Goal: Task Accomplishment & Management: Manage account settings

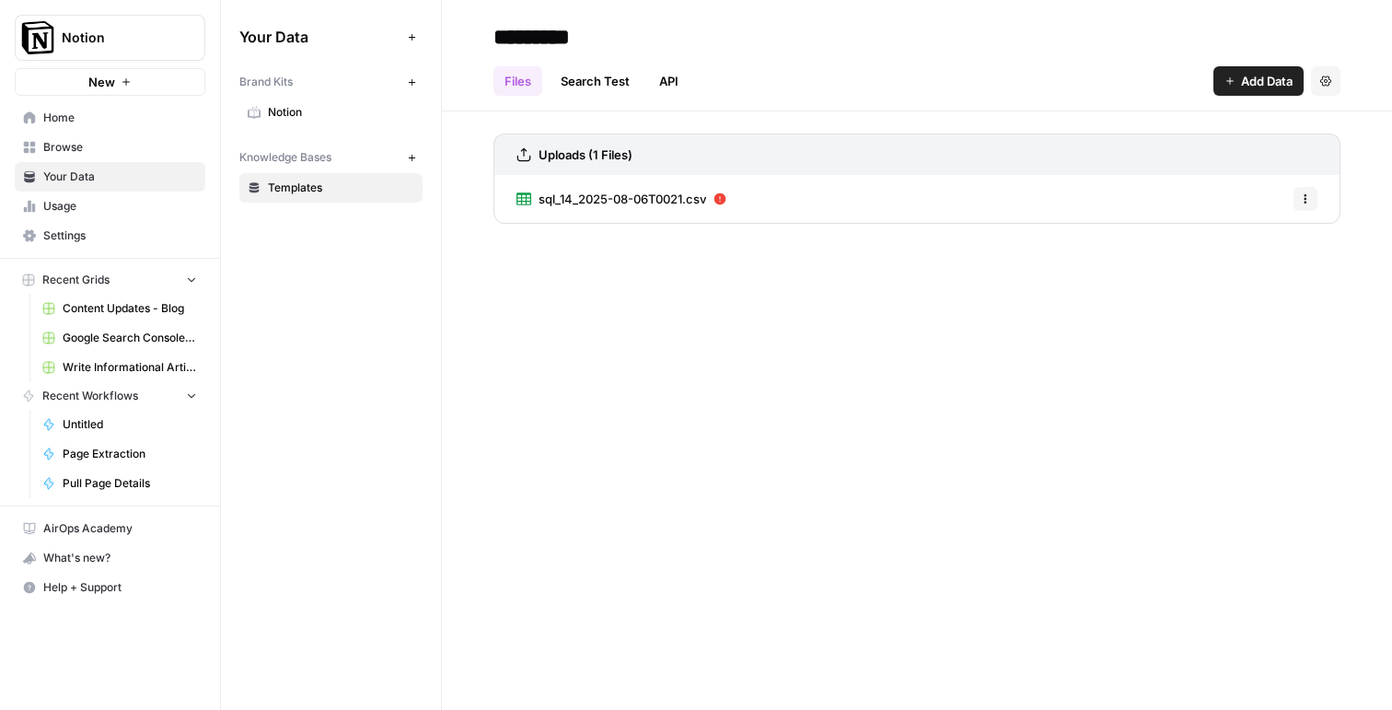
click at [618, 203] on span "sql_14_2025-08-06T0021.csv" at bounding box center [623, 199] width 168 height 18
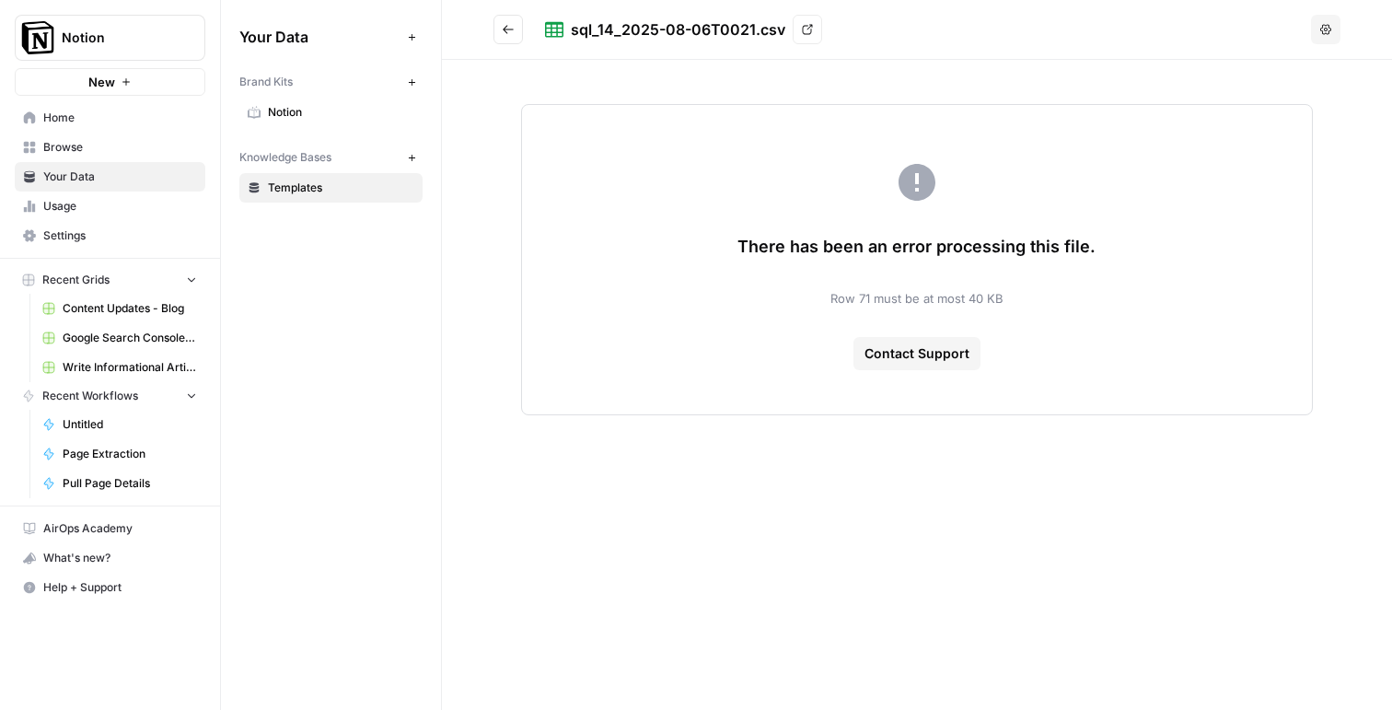
click at [280, 187] on span "Templates" at bounding box center [341, 188] width 146 height 17
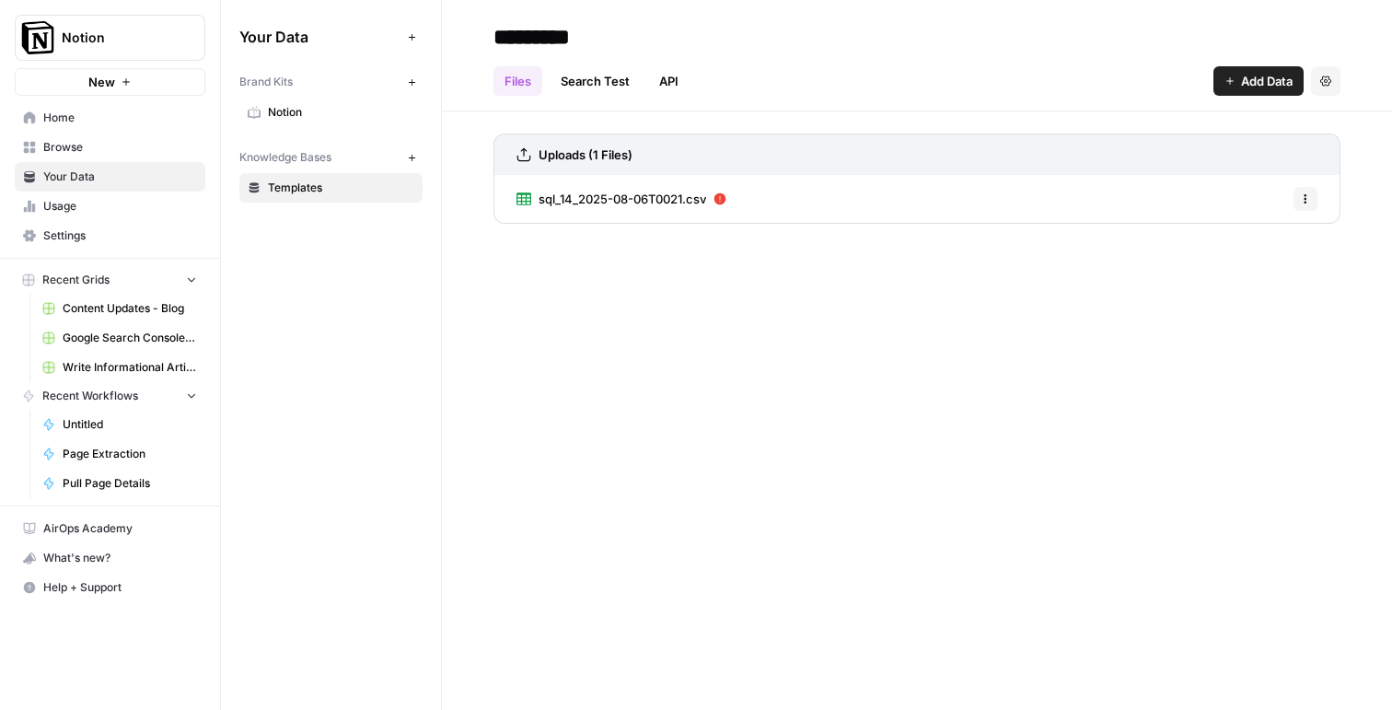
click at [1238, 72] on button "Add Data" at bounding box center [1258, 80] width 90 height 29
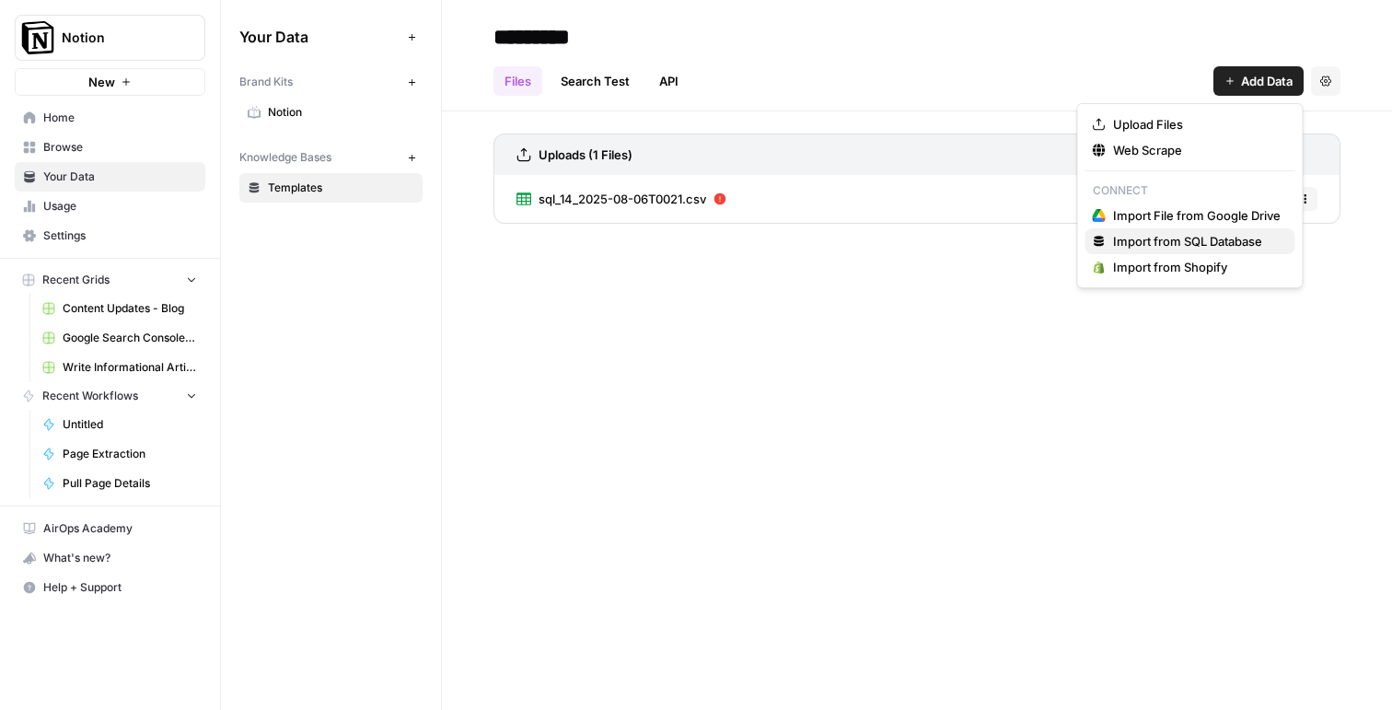
click at [1120, 246] on span "Import from SQL Database" at bounding box center [1197, 241] width 168 height 18
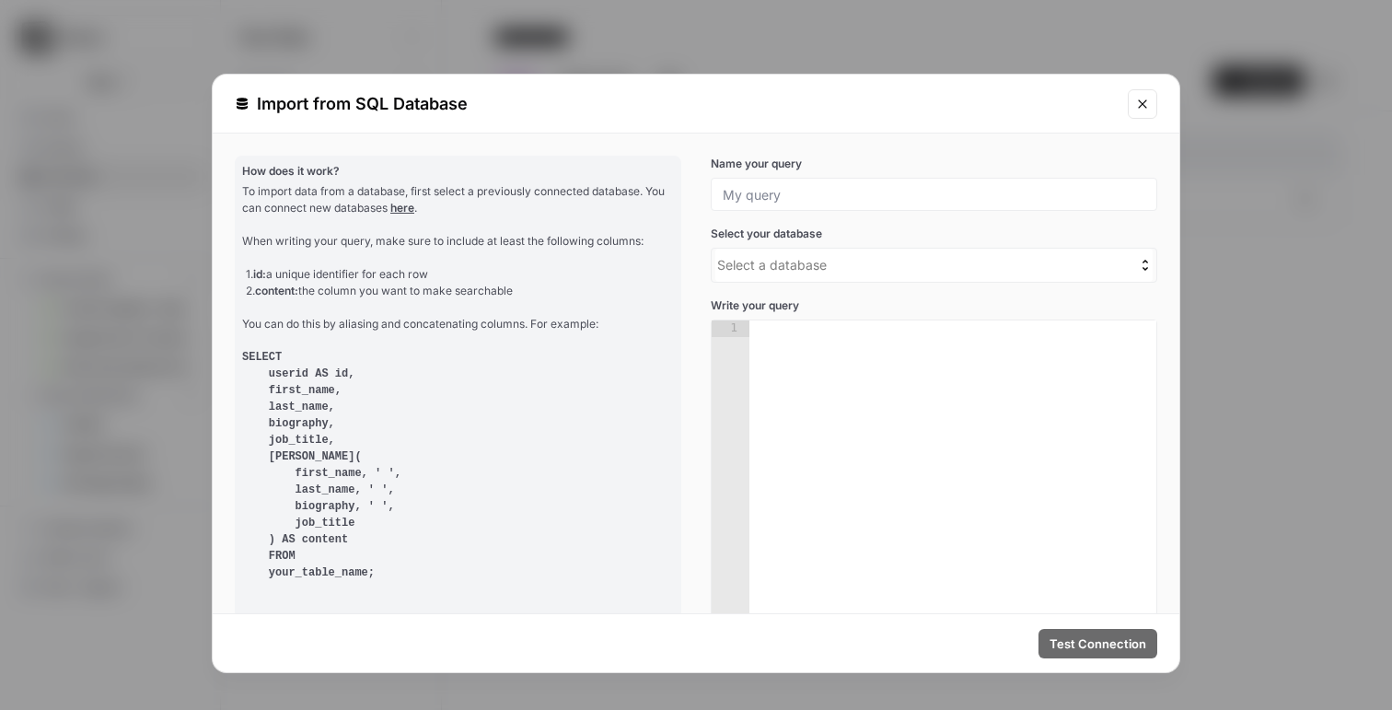
click at [1243, 318] on div "Import from SQL Database How does it work? To import data from a database, firs…" at bounding box center [696, 355] width 1392 height 710
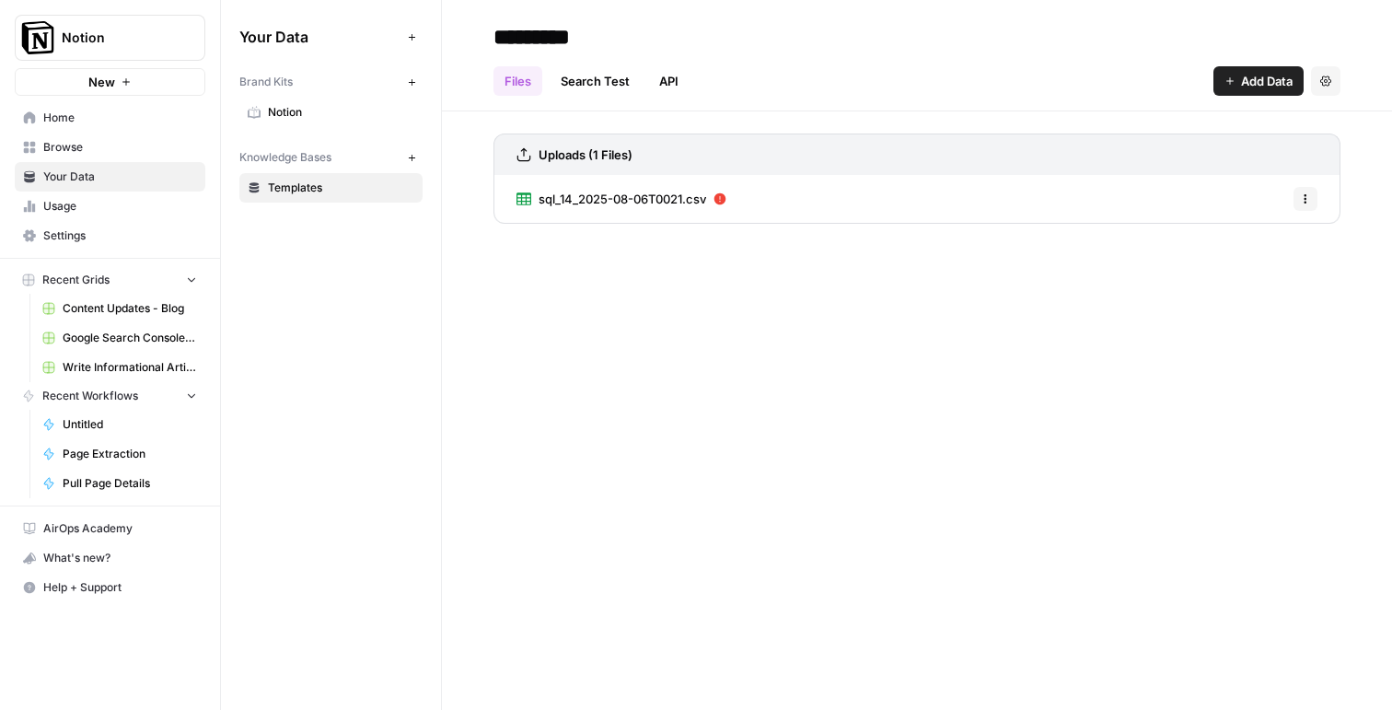
click at [410, 157] on icon "button" at bounding box center [412, 158] width 10 height 10
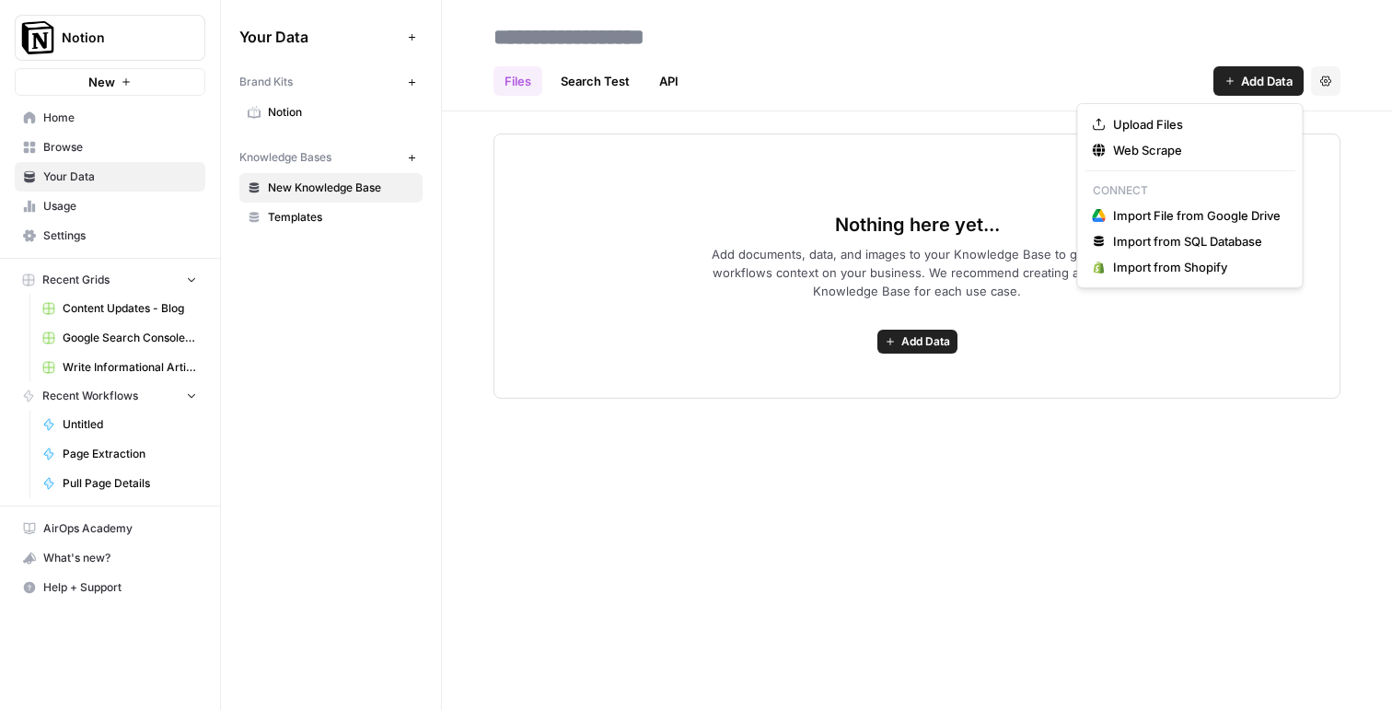
click at [1268, 72] on span "Add Data" at bounding box center [1267, 81] width 52 height 18
click at [1190, 223] on span "Import File from Google Drive" at bounding box center [1197, 215] width 168 height 18
click at [1247, 84] on span "Add Data" at bounding box center [1267, 81] width 52 height 18
click at [1227, 238] on span "Import from SQL Database" at bounding box center [1197, 241] width 168 height 18
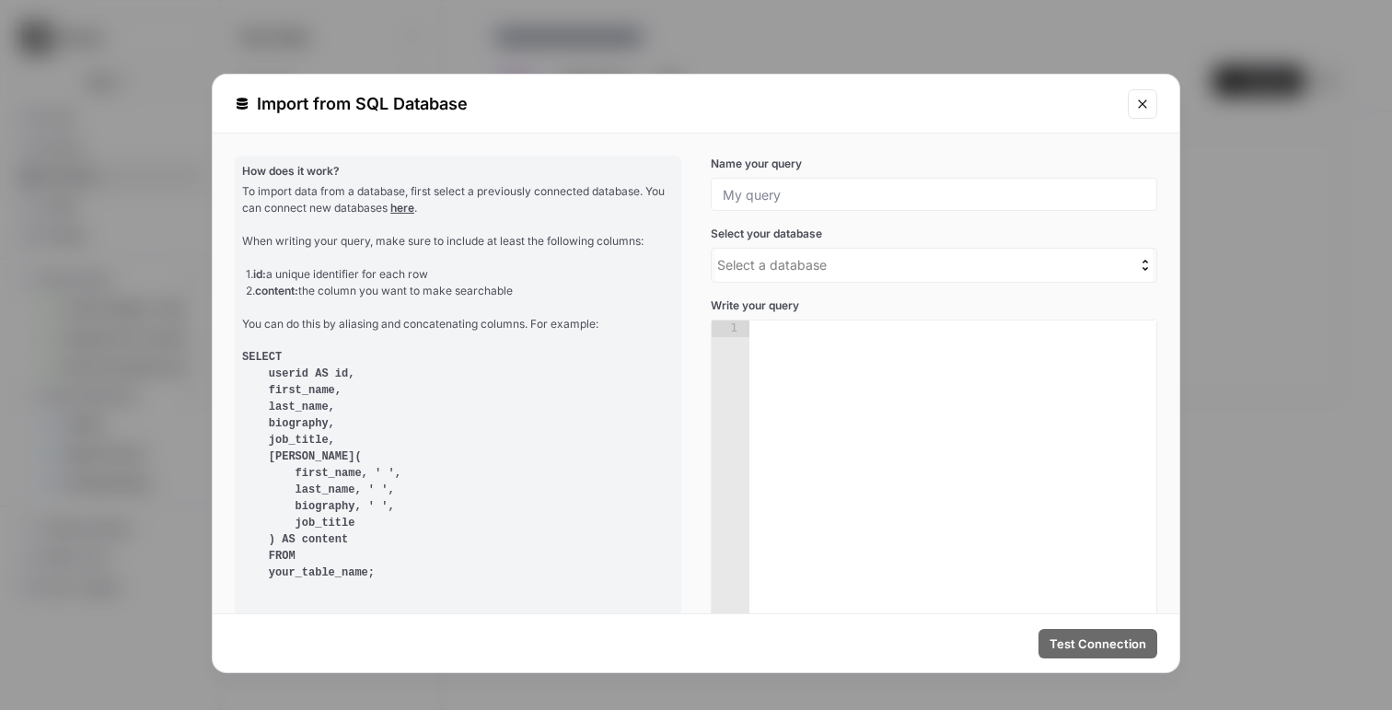
click at [1227, 238] on div "Import from SQL Database How does it work? To import data from a database, firs…" at bounding box center [696, 355] width 1392 height 710
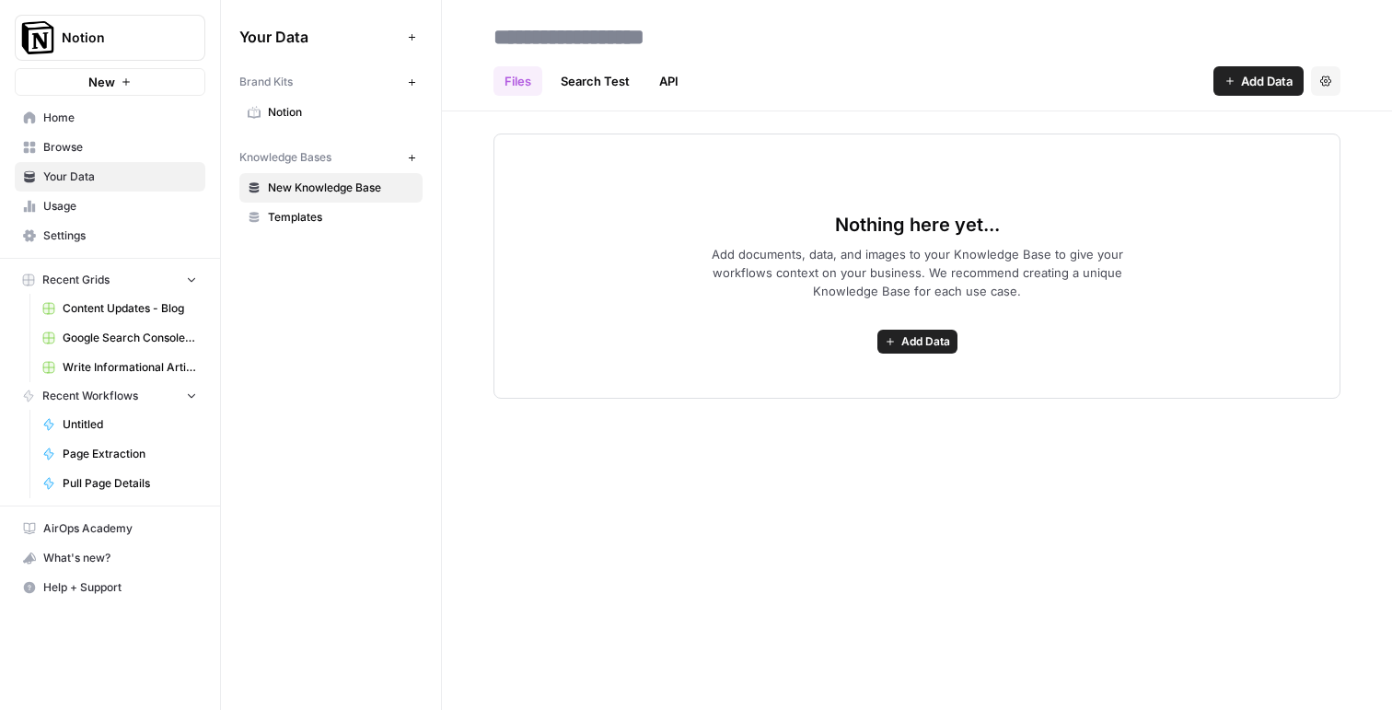
click at [52, 231] on span "Settings" at bounding box center [120, 235] width 154 height 17
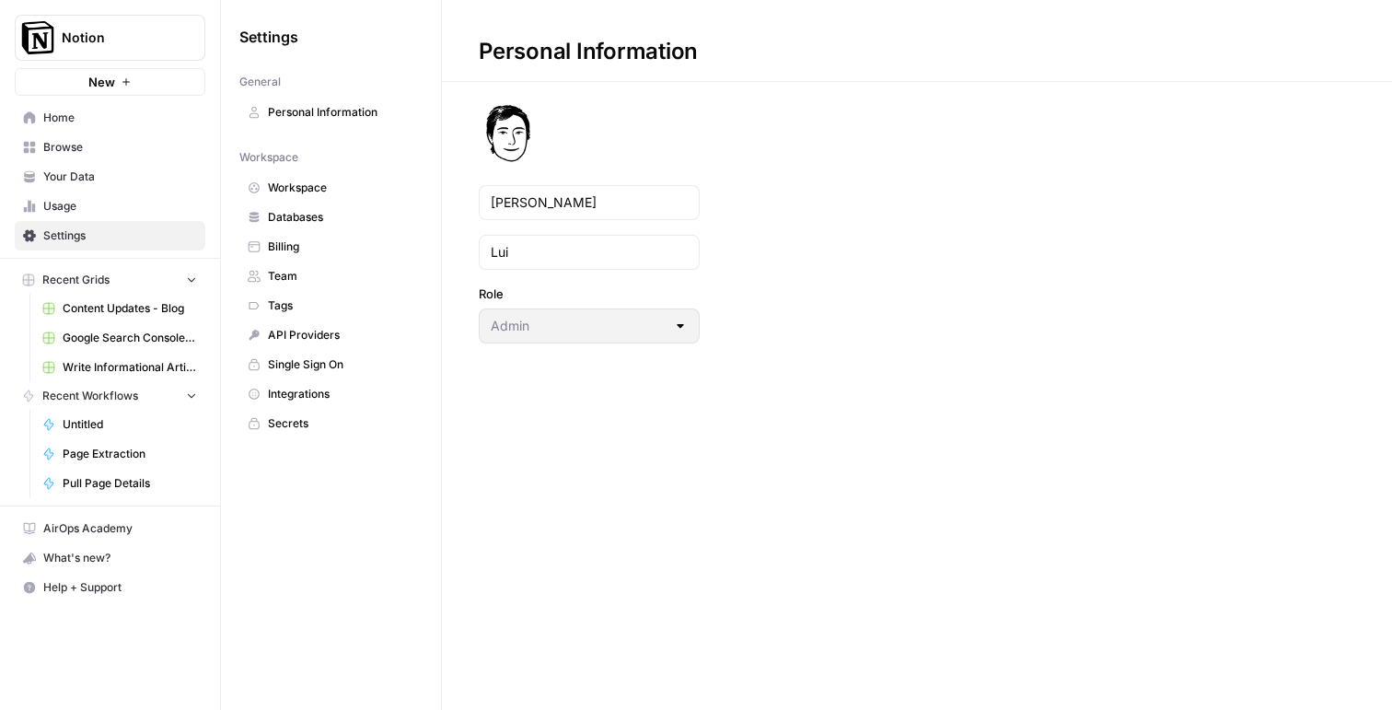
click at [332, 215] on span "Databases" at bounding box center [341, 217] width 146 height 17
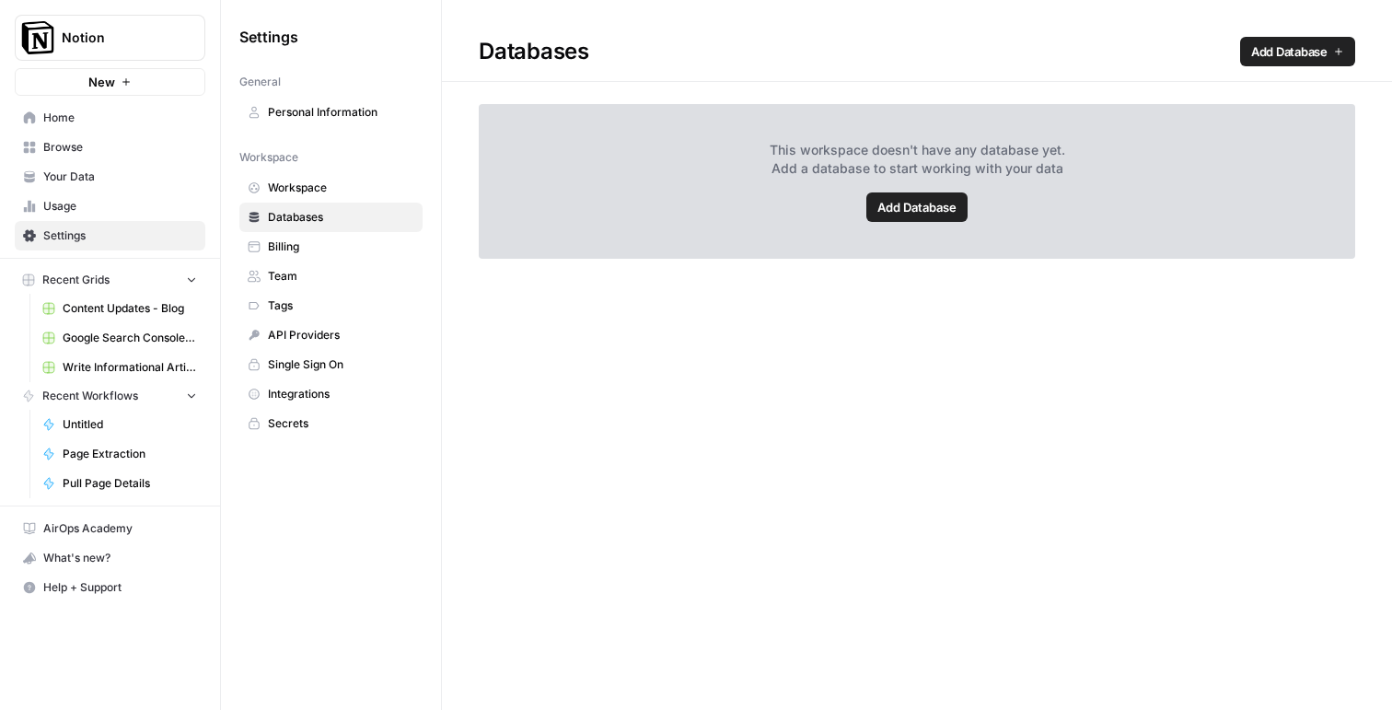
click at [935, 201] on span "Add Database" at bounding box center [916, 207] width 79 height 18
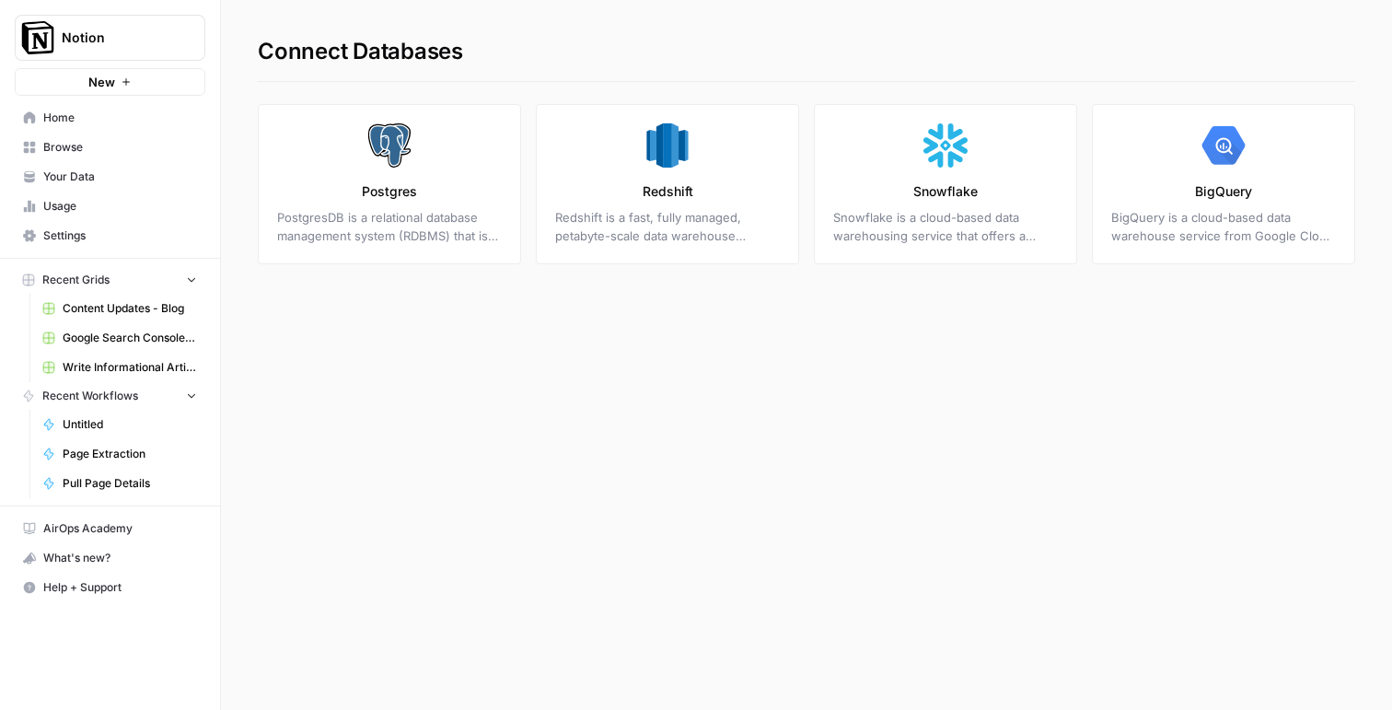
click at [987, 206] on link "Snowflake Snowflake is a cloud-based data warehousing service that offers a uni…" at bounding box center [945, 184] width 263 height 160
click at [714, 354] on div "Connect Databases Postgres PostgresDB is a relational database management syste…" at bounding box center [806, 355] width 1171 height 710
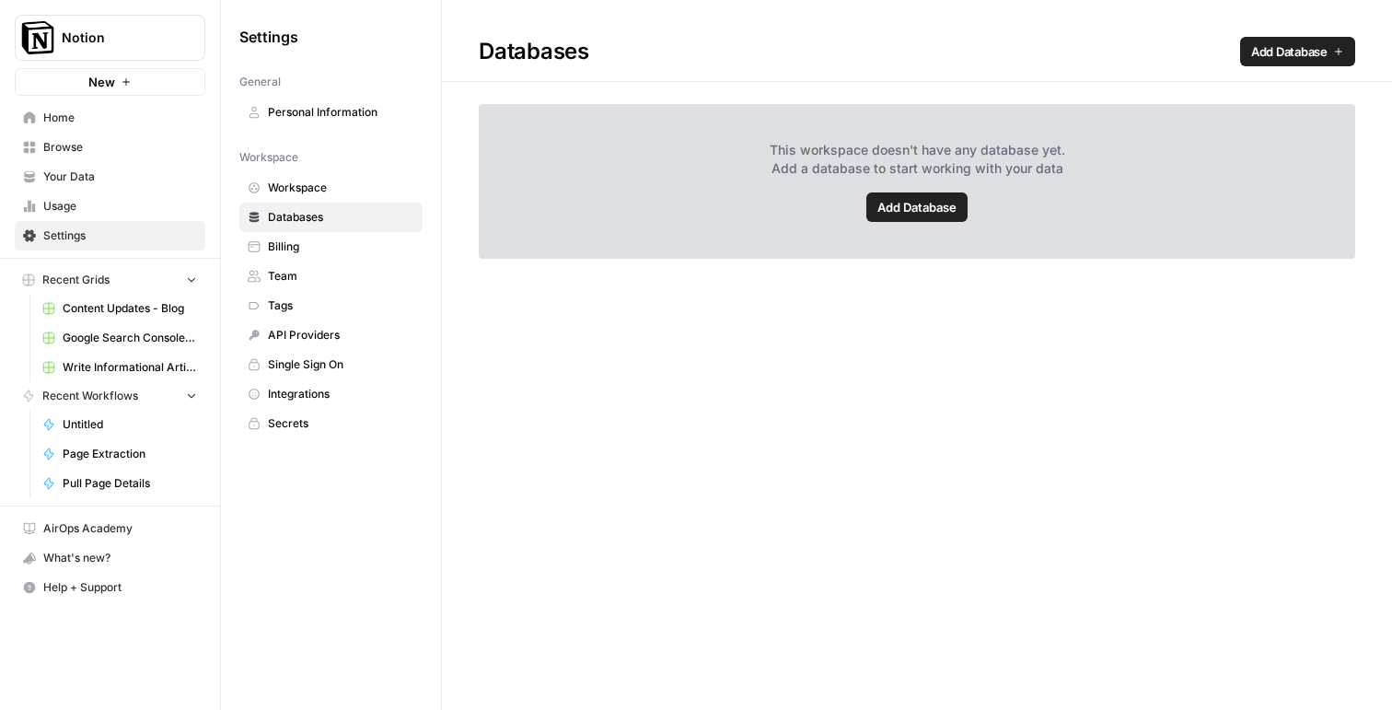
click at [52, 173] on span "Your Data" at bounding box center [120, 176] width 154 height 17
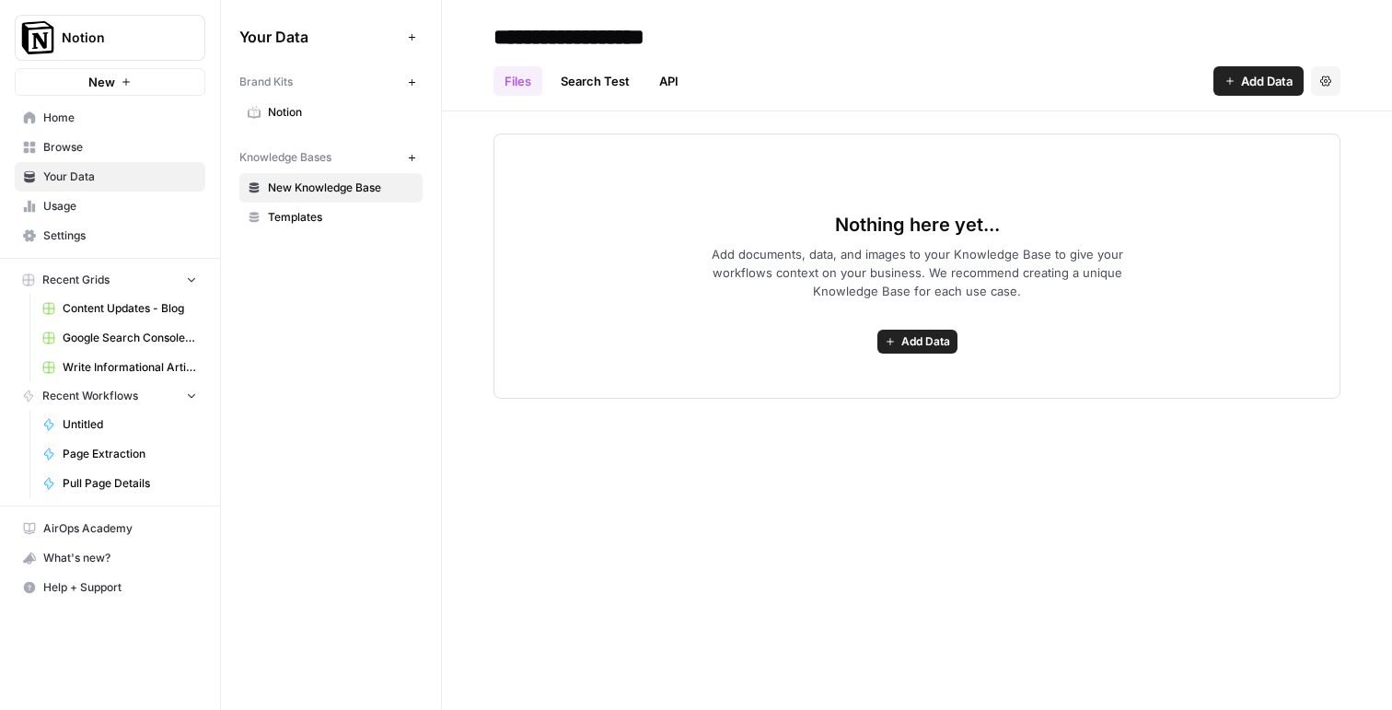
click at [934, 346] on span "Add Data" at bounding box center [925, 341] width 49 height 17
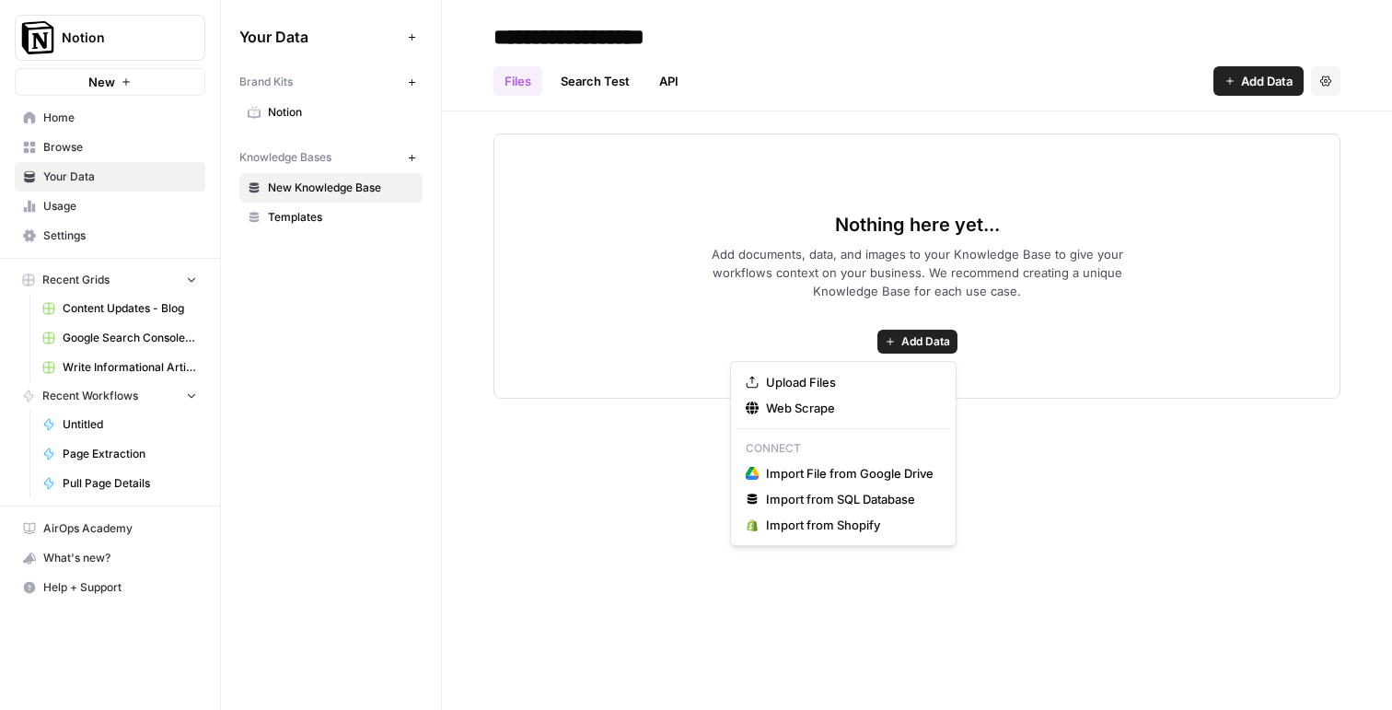
click at [578, 88] on link "Search Test" at bounding box center [595, 80] width 91 height 29
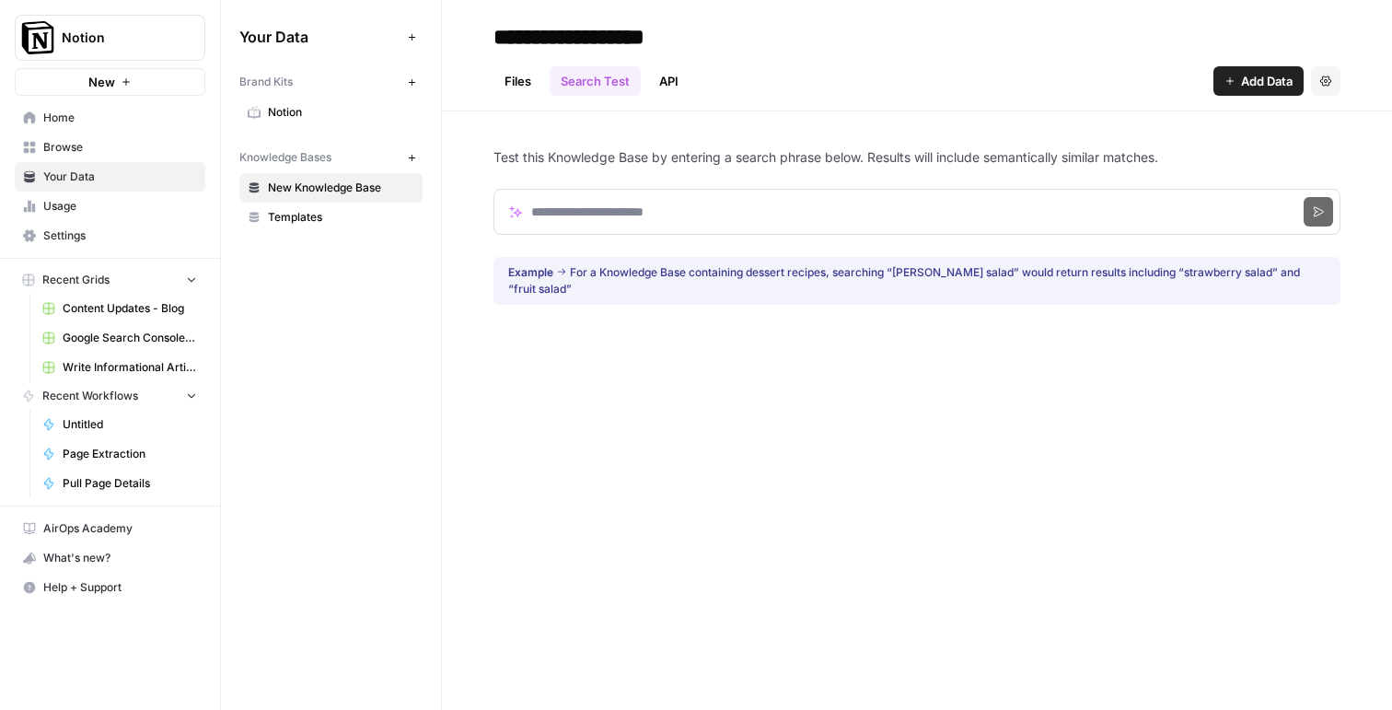
click at [661, 82] on link "API" at bounding box center [668, 80] width 41 height 29
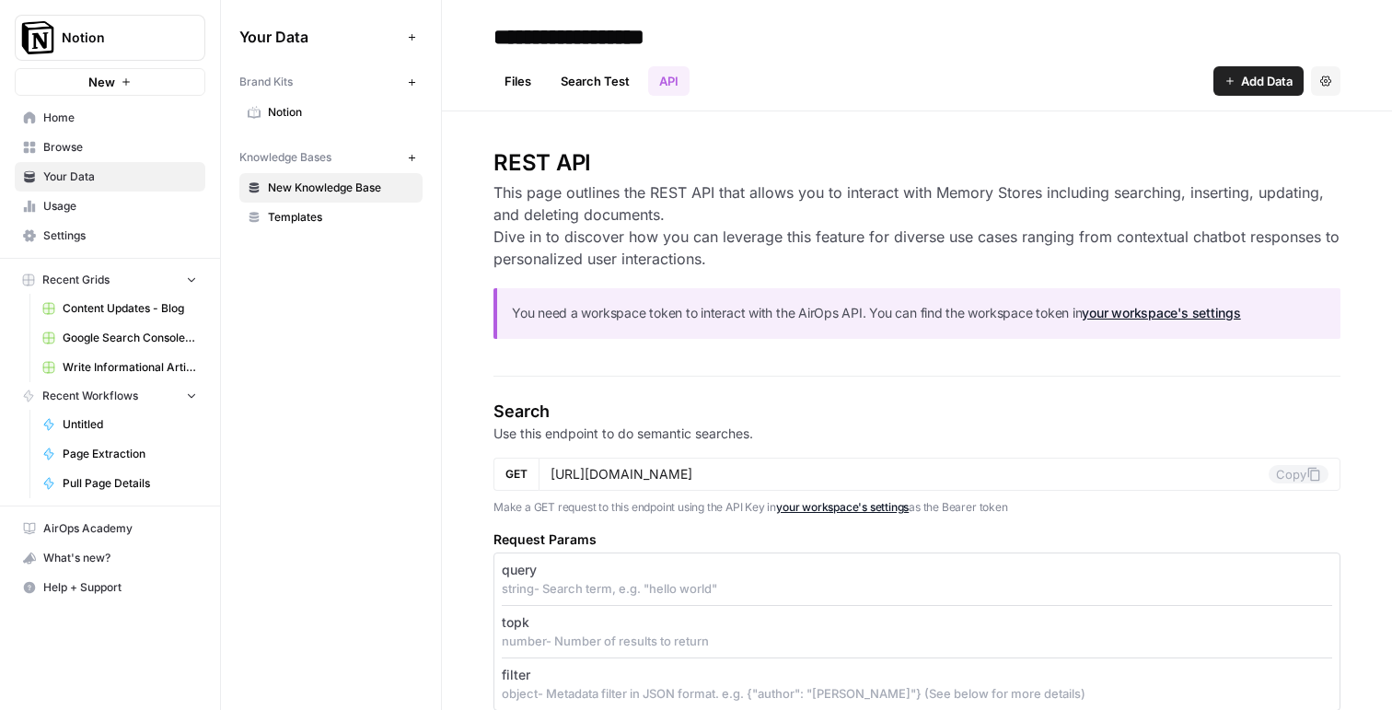
drag, startPoint x: 482, startPoint y: 161, endPoint x: 651, endPoint y: 292, distance: 213.3
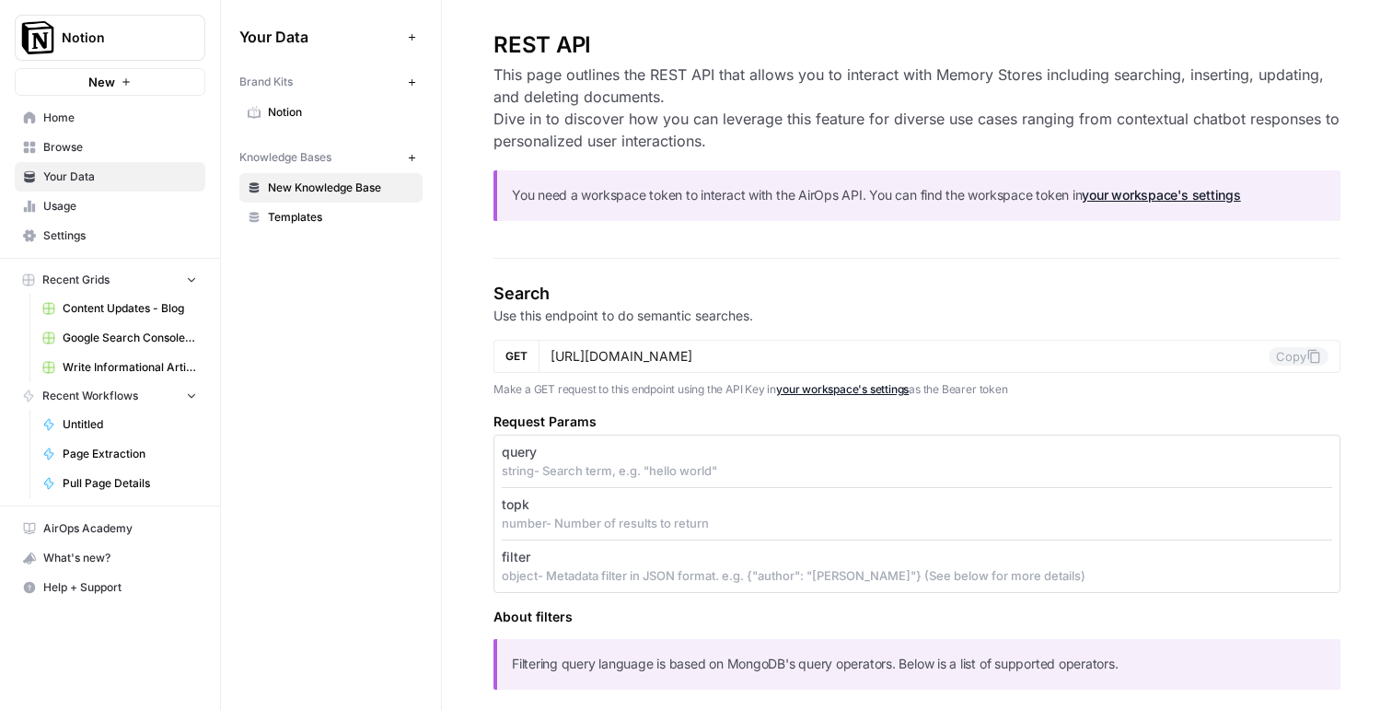
scroll to position [79, 0]
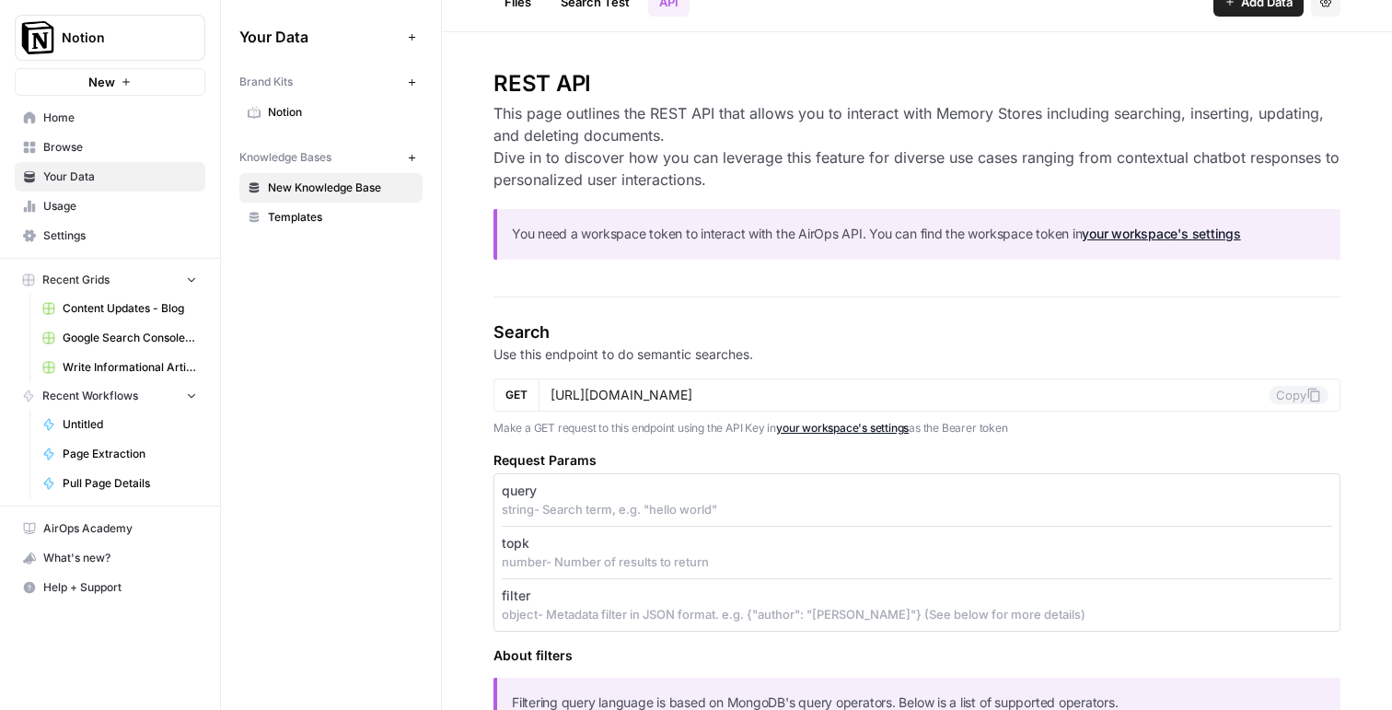
click at [543, 113] on h3 "This page outlines the REST API that allows you to interact with Memory Stores …" at bounding box center [916, 146] width 847 height 88
drag, startPoint x: 481, startPoint y: 114, endPoint x: 846, endPoint y: 201, distance: 375.6
click at [846, 201] on div "REST API This page outlines the REST API that allows you to interact with Memor…" at bounding box center [916, 171] width 847 height 205
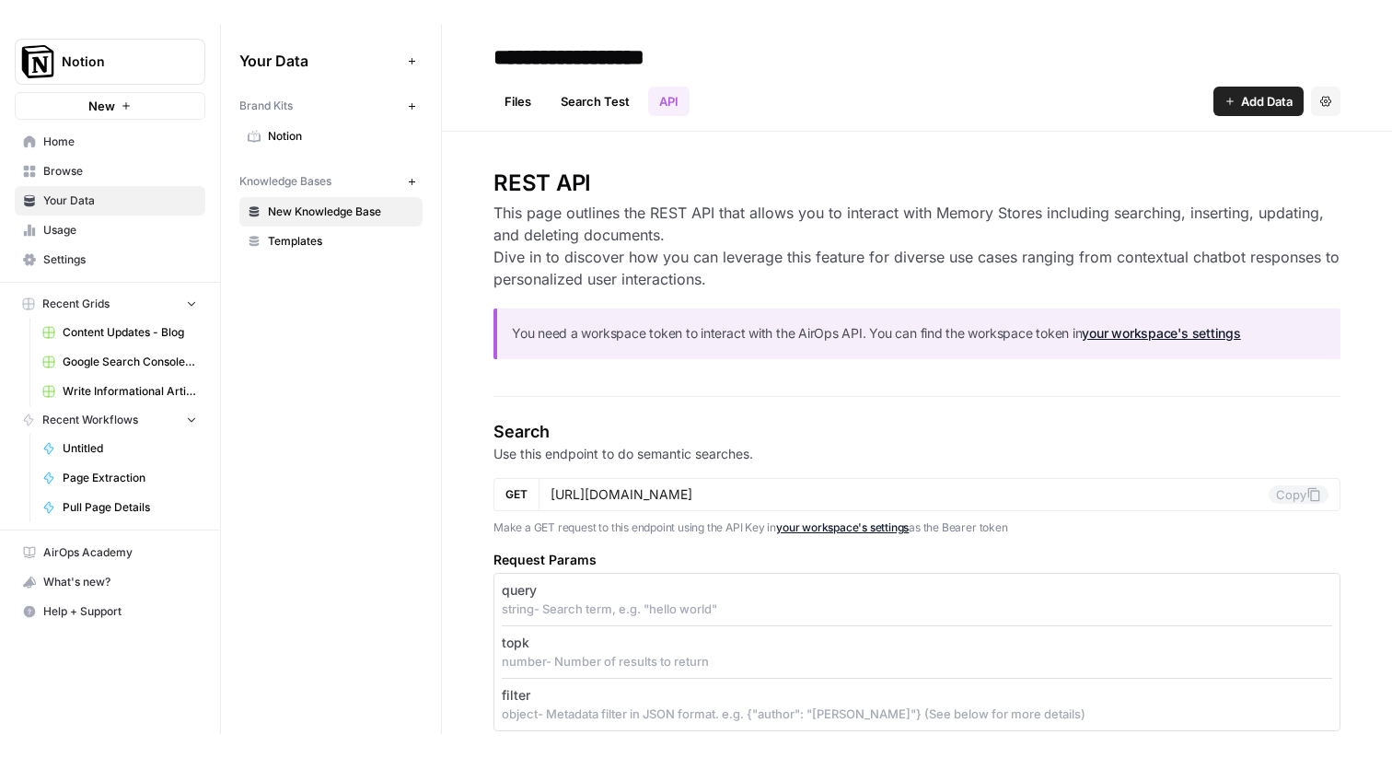
scroll to position [0, 0]
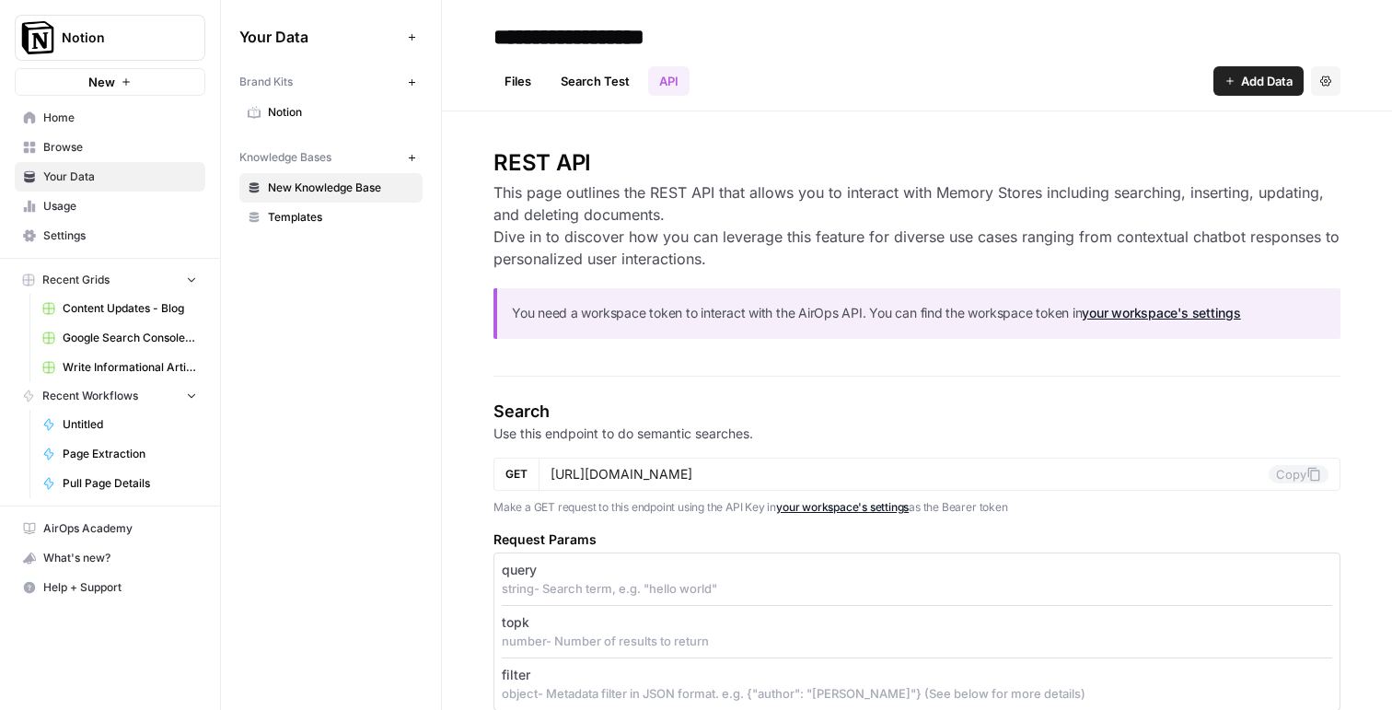
click at [110, 232] on span "Settings" at bounding box center [120, 235] width 154 height 17
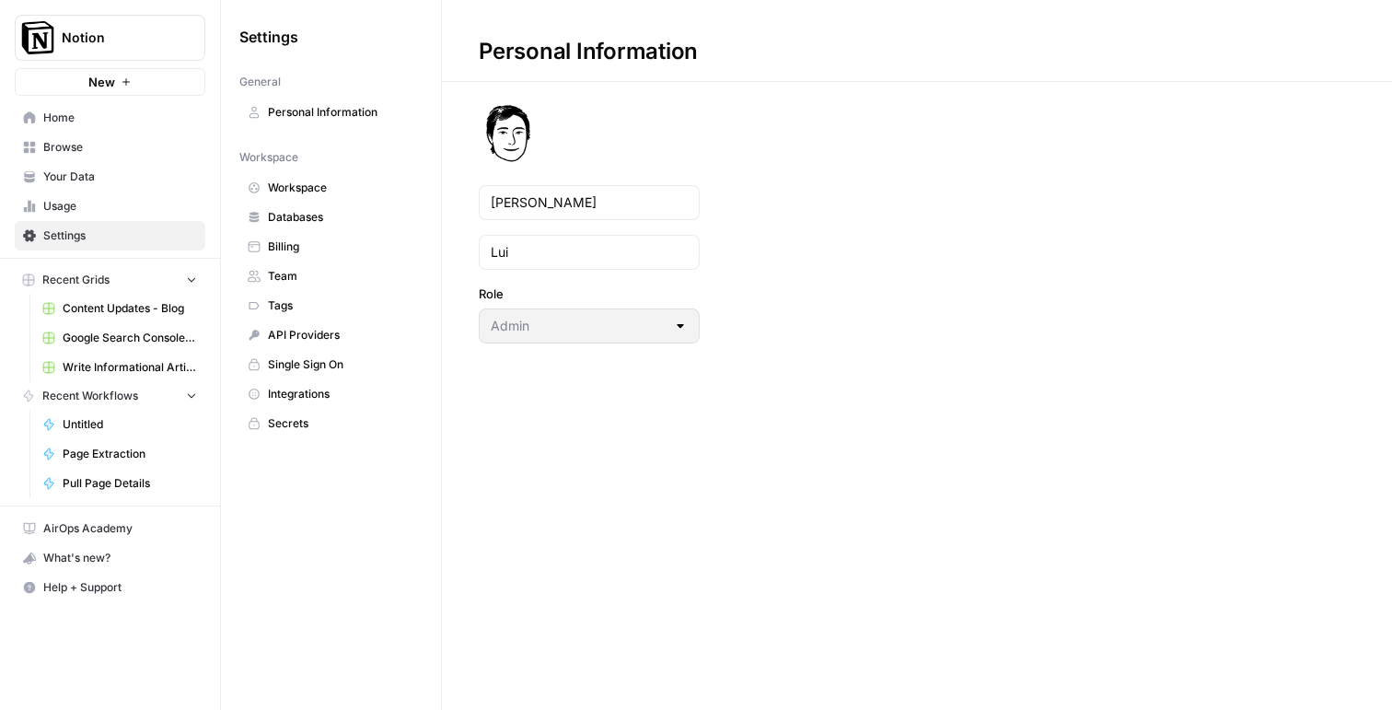
click at [321, 335] on span "API Providers" at bounding box center [341, 335] width 146 height 17
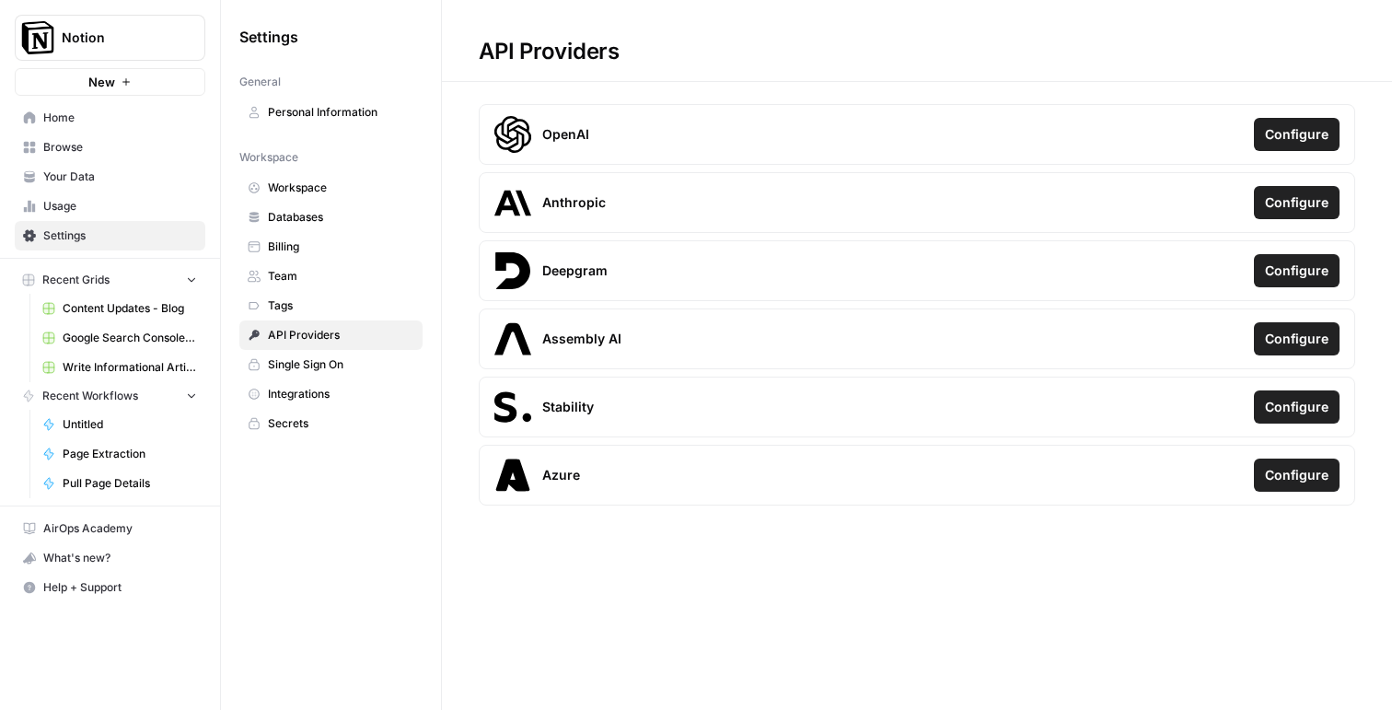
drag, startPoint x: 469, startPoint y: 27, endPoint x: 1343, endPoint y: 676, distance: 1089.2
click at [1343, 676] on div "API Providers OpenAI Configure Anthropic Configure Deepgram Configure Assembly …" at bounding box center [917, 355] width 950 height 710
click at [1121, 615] on div "API Providers OpenAI Configure Anthropic Configure Deepgram Configure Assembly …" at bounding box center [917, 355] width 950 height 710
click at [470, 17] on h1 "API Providers" at bounding box center [917, 41] width 950 height 82
click at [294, 237] on link "Billing" at bounding box center [330, 246] width 183 height 29
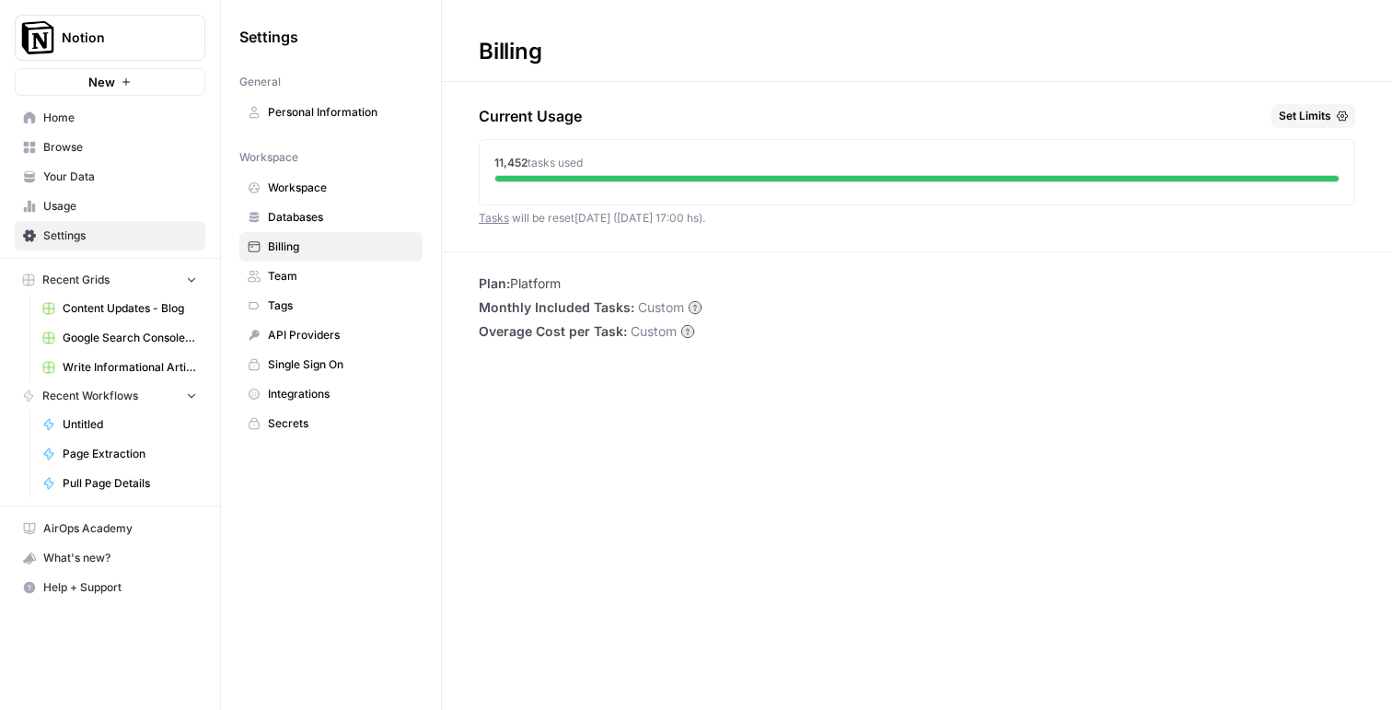
drag, startPoint x: 495, startPoint y: 166, endPoint x: 1304, endPoint y: 159, distance: 808.4
click at [1304, 159] on div "11,452 tasks used" at bounding box center [916, 163] width 845 height 17
click at [725, 192] on div "11,452 tasks used" at bounding box center [917, 168] width 875 height 57
click at [698, 370] on div "Billing Current Usage Set Limits 11,452 tasks used Tasks will be reset [DATE] (…" at bounding box center [917, 355] width 950 height 710
click at [95, 307] on span "Content Updates - Blog" at bounding box center [130, 308] width 134 height 17
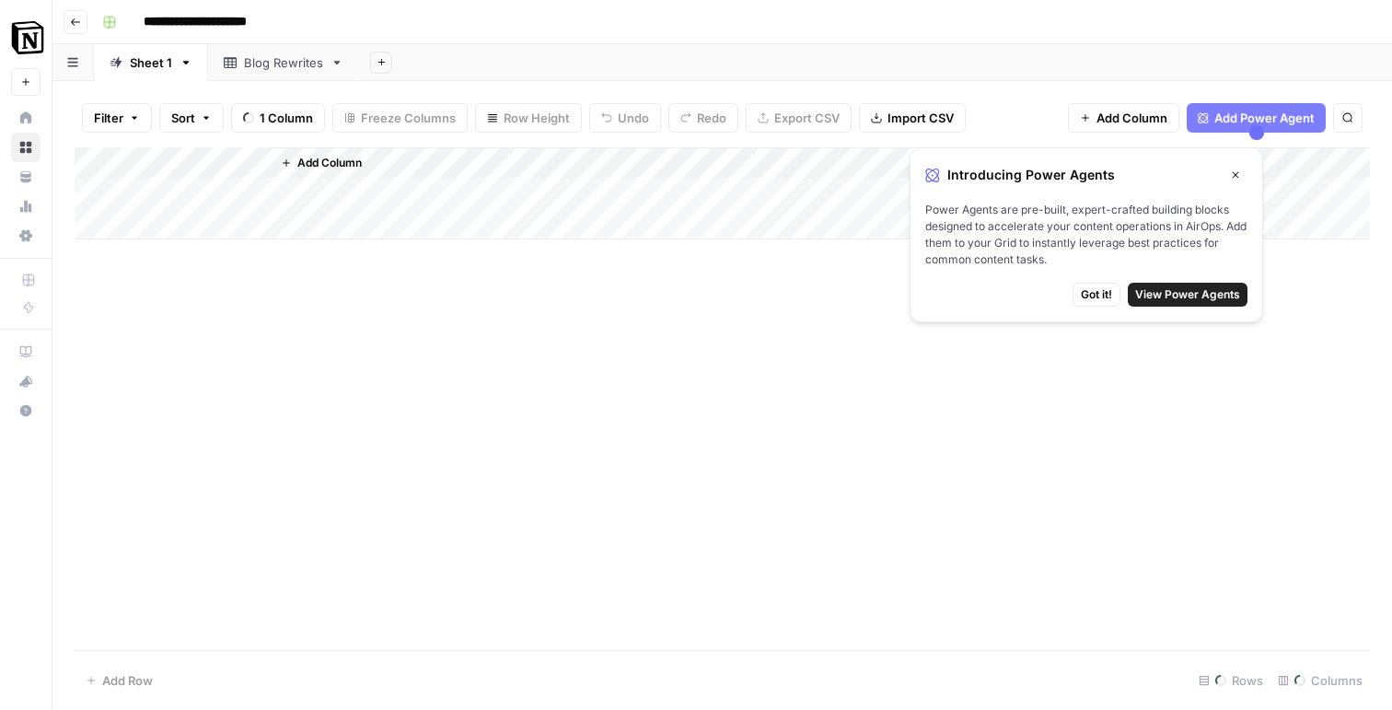
click at [79, 21] on icon "button" at bounding box center [75, 21] width 9 height 7
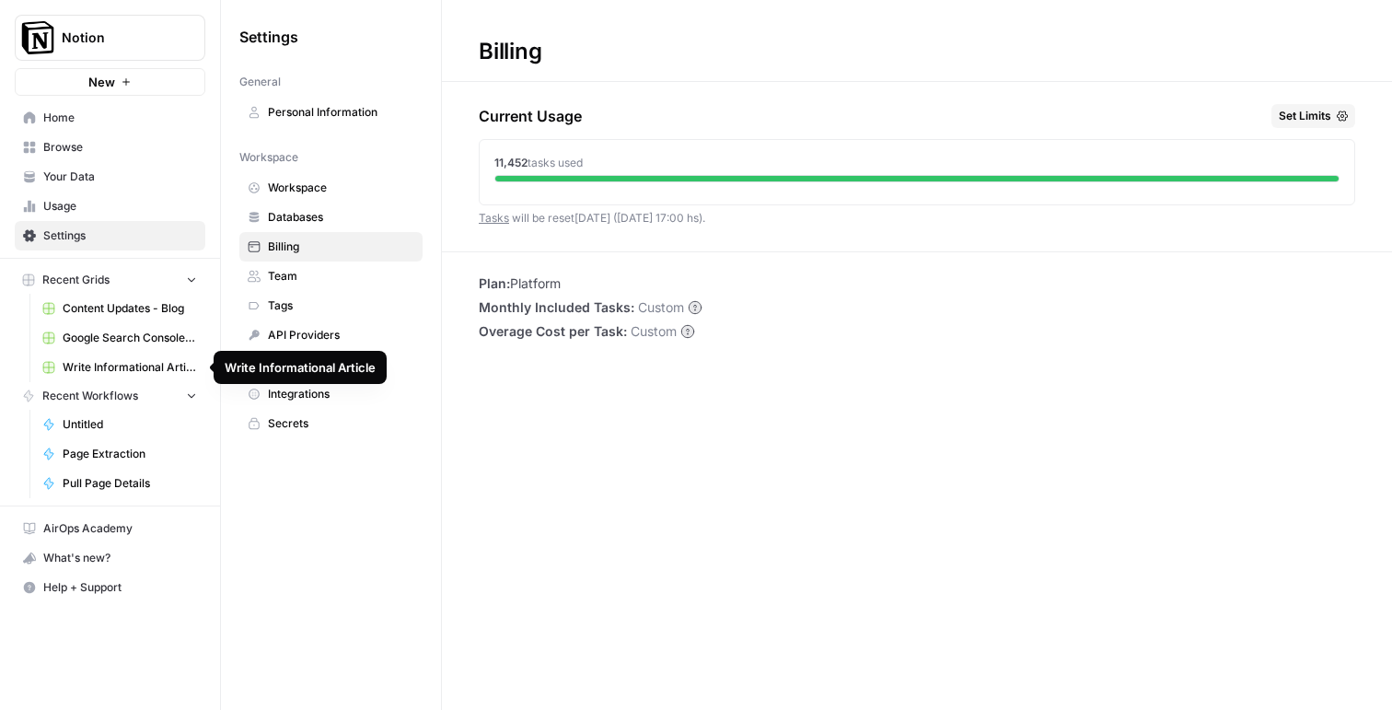
click at [100, 366] on span "Write Informational Article" at bounding box center [130, 367] width 134 height 17
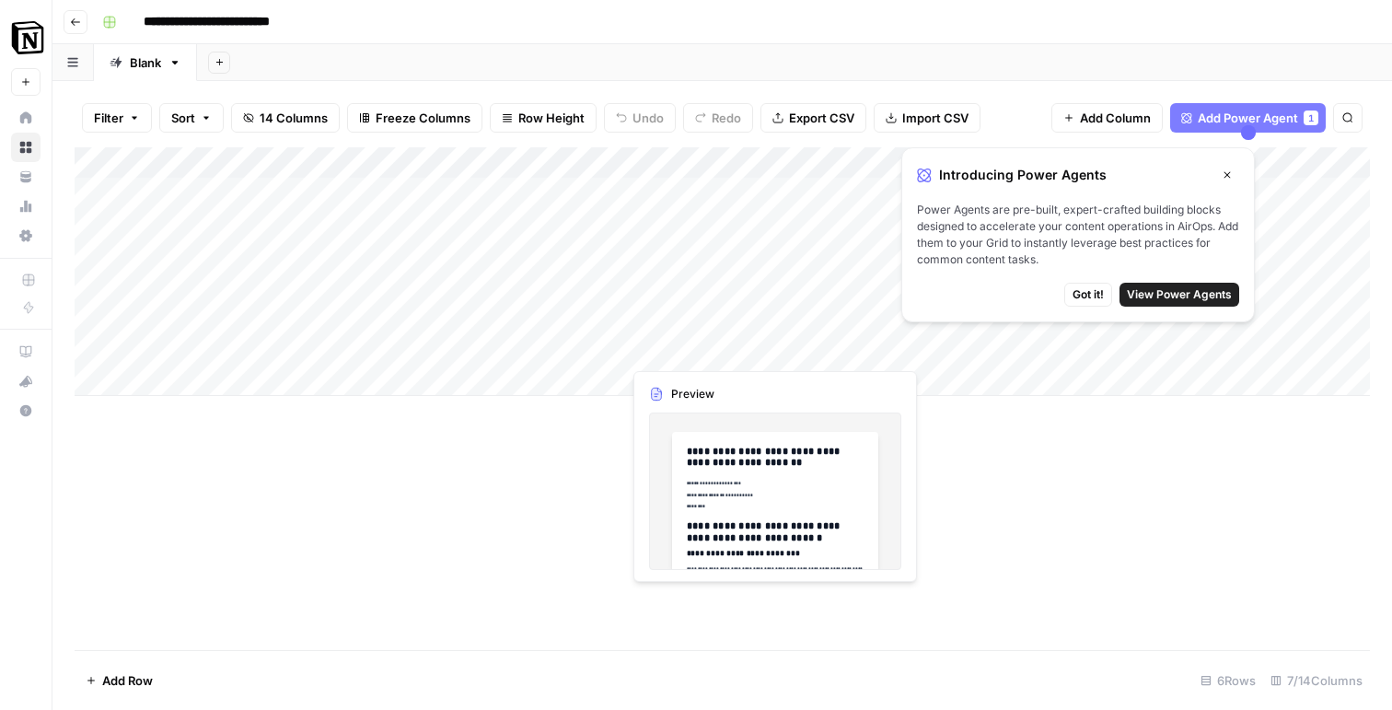
click at [1086, 296] on span "Got it!" at bounding box center [1088, 294] width 31 height 17
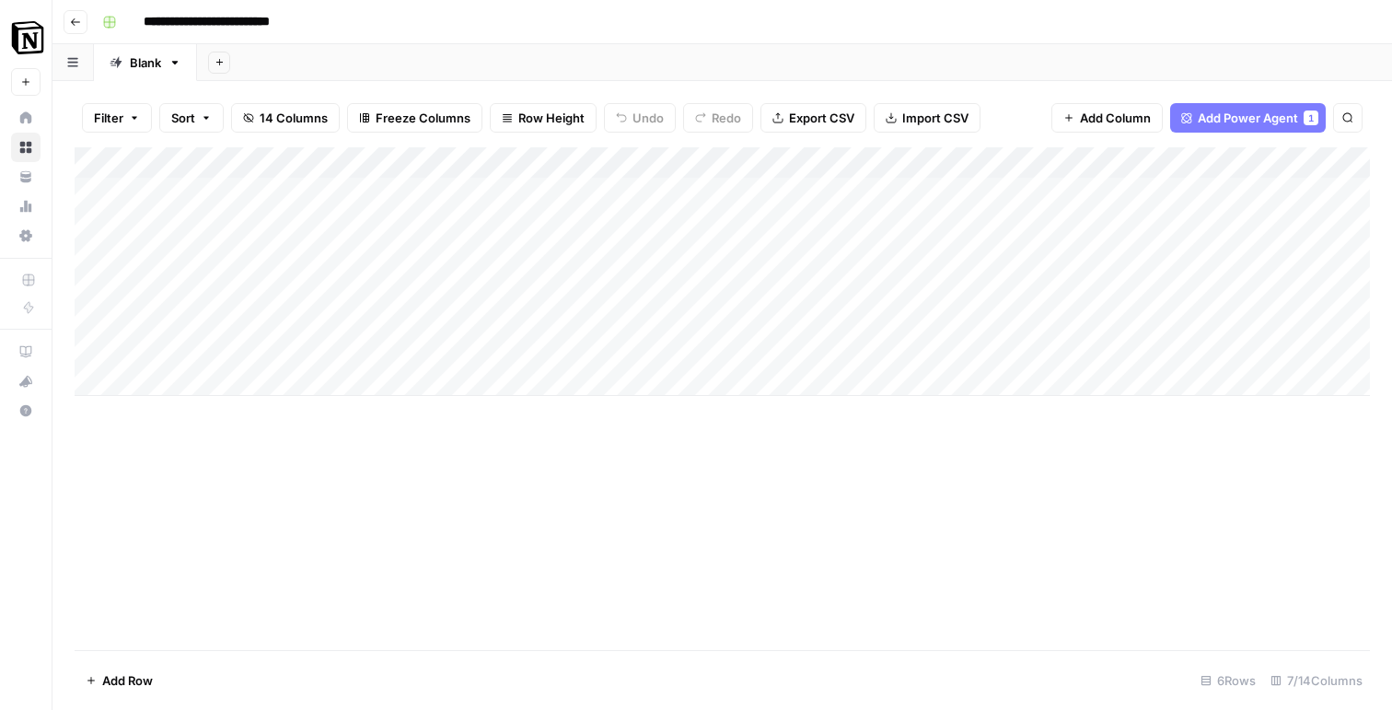
click at [830, 607] on div "Add Column" at bounding box center [722, 398] width 1295 height 503
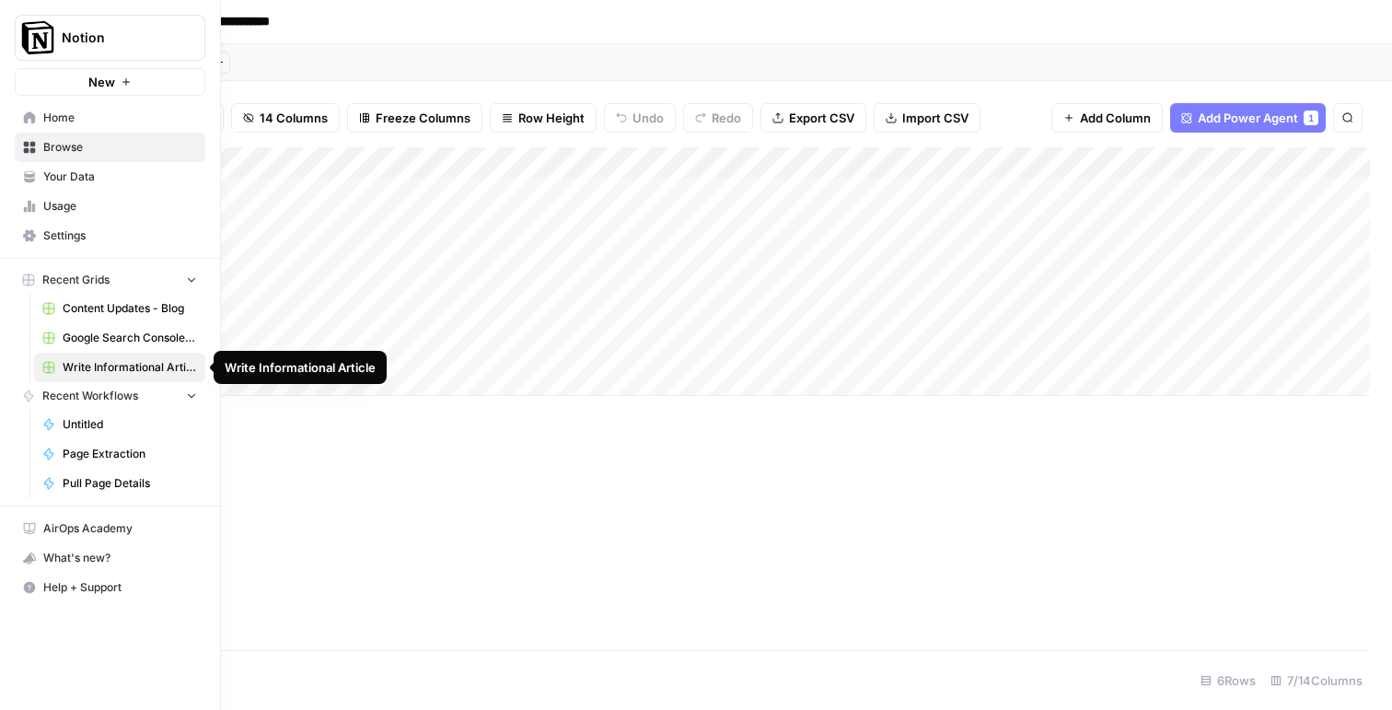
click at [122, 342] on span "Google Search Console - [DOMAIN_NAME]" at bounding box center [130, 338] width 134 height 17
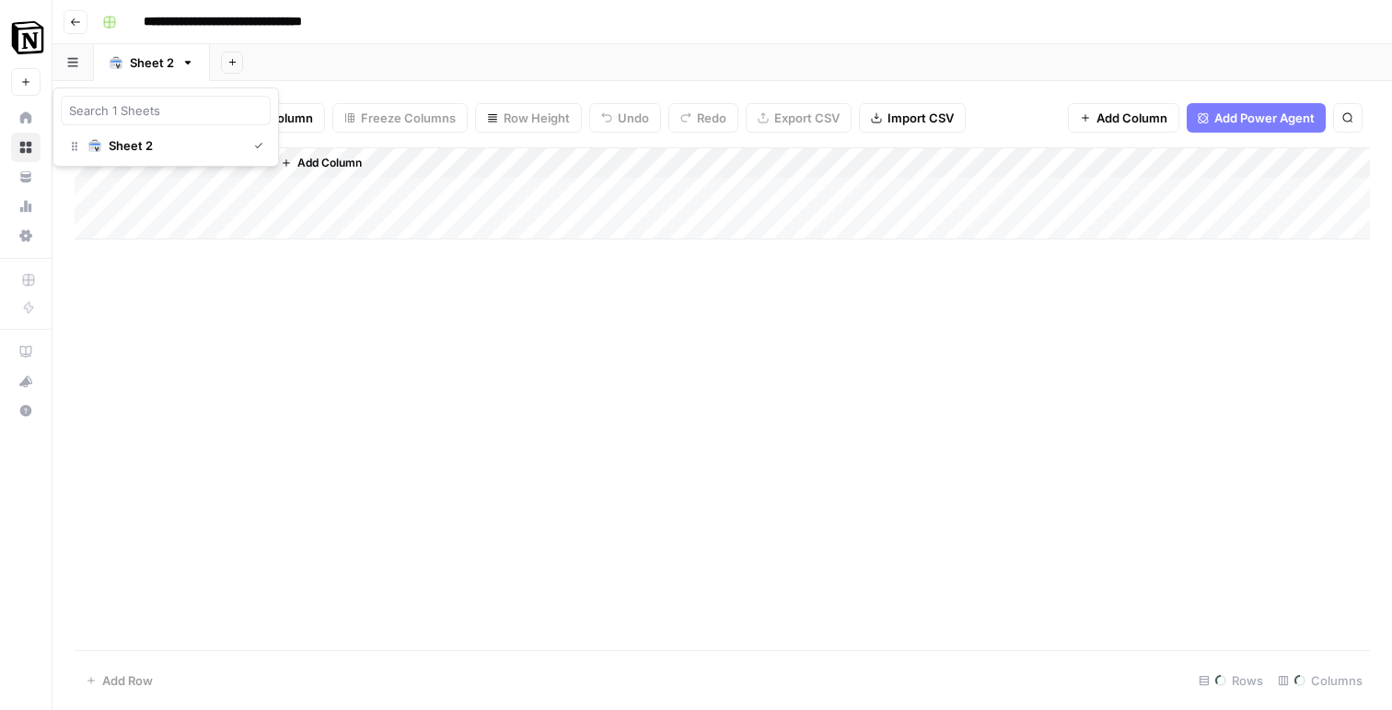
click at [76, 62] on icon "button" at bounding box center [72, 62] width 10 height 9
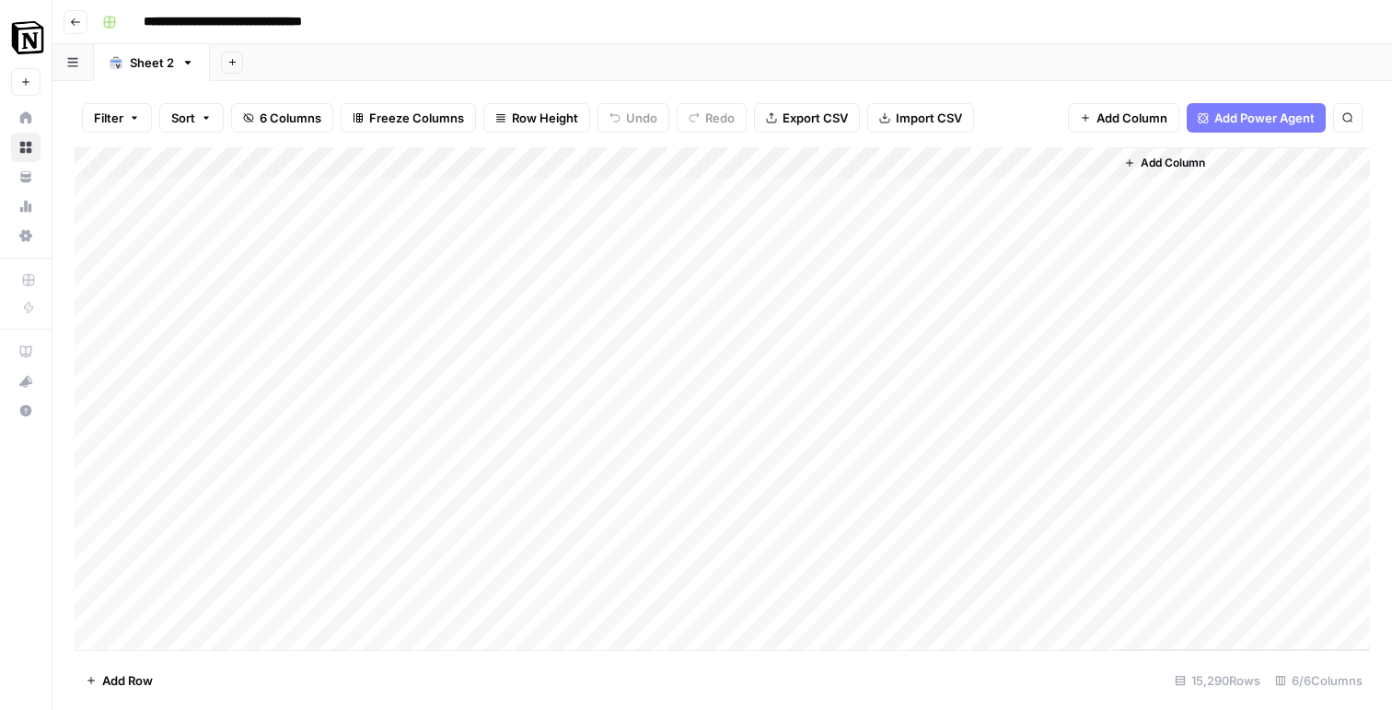
click at [62, 17] on header "**********" at bounding box center [722, 22] width 1340 height 44
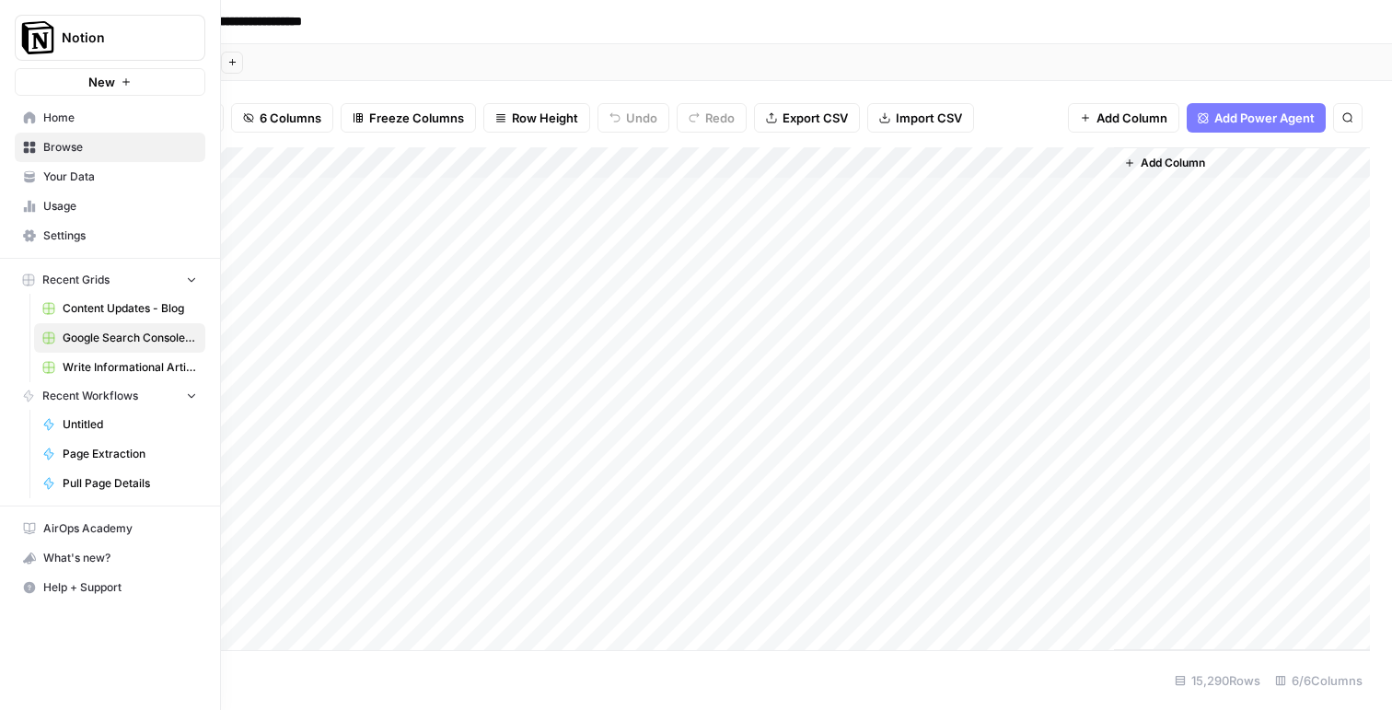
click at [46, 173] on span "Your Data" at bounding box center [120, 176] width 154 height 17
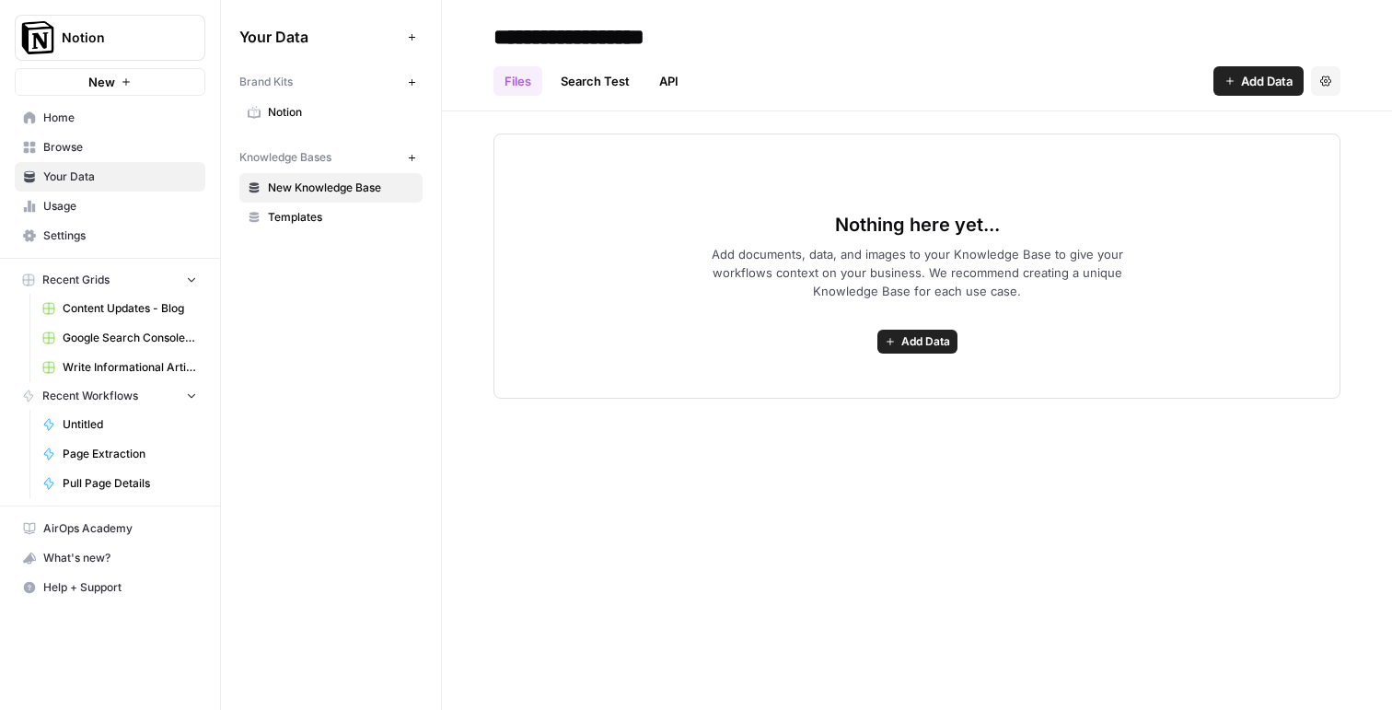
click at [59, 239] on span "Settings" at bounding box center [120, 235] width 154 height 17
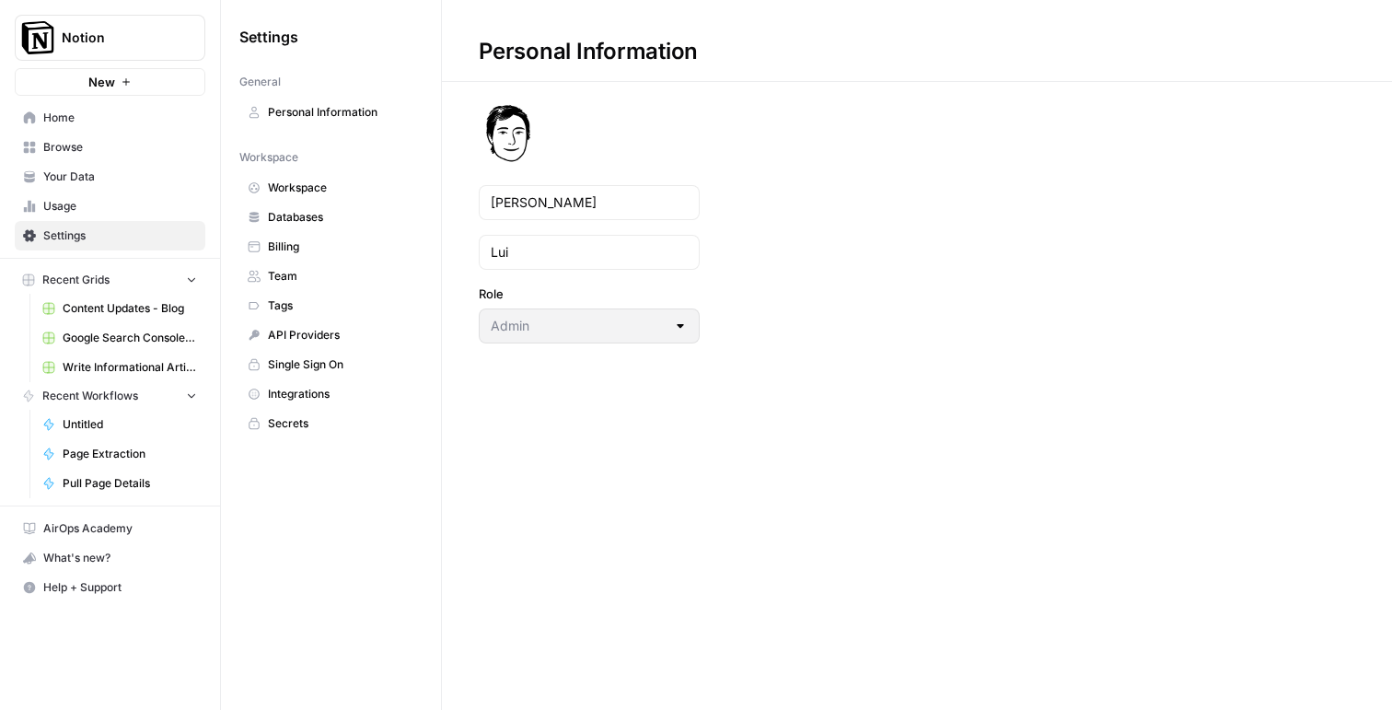
click at [319, 226] on link "Databases" at bounding box center [330, 217] width 183 height 29
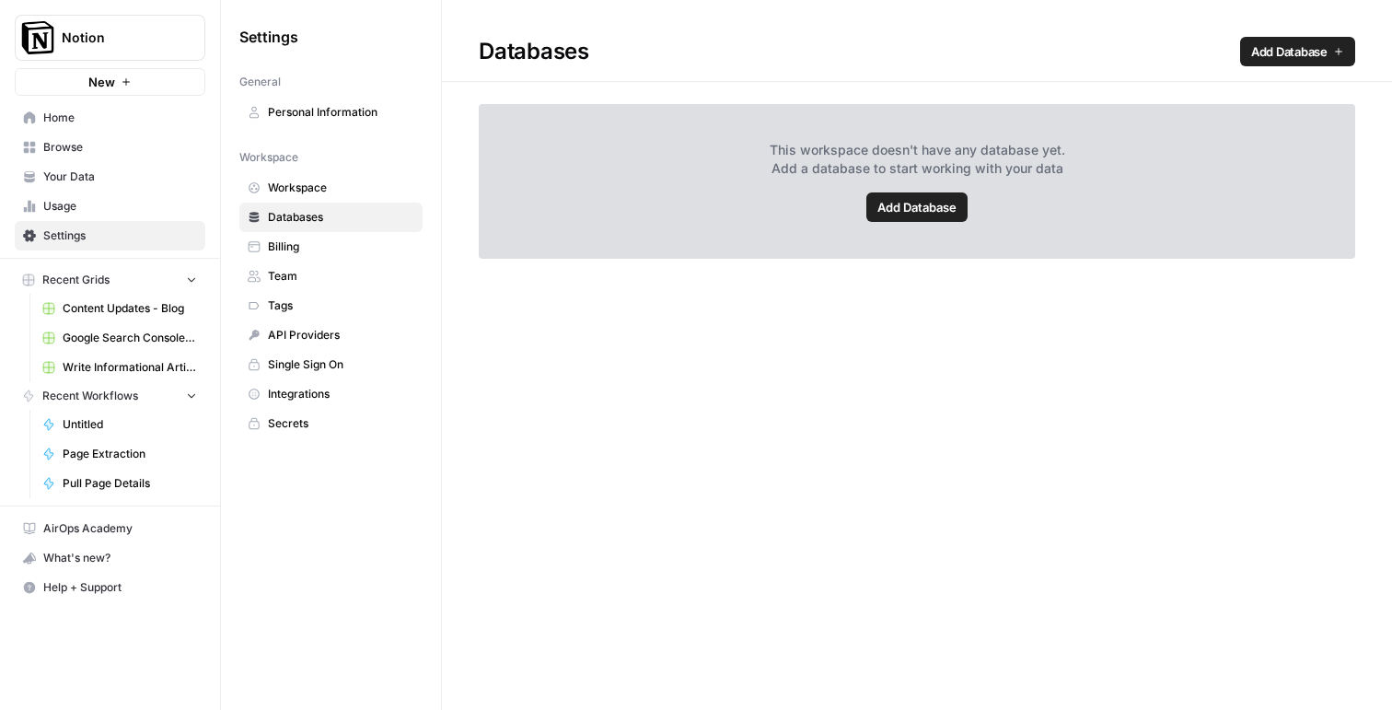
click at [298, 282] on span "Team" at bounding box center [341, 276] width 146 height 17
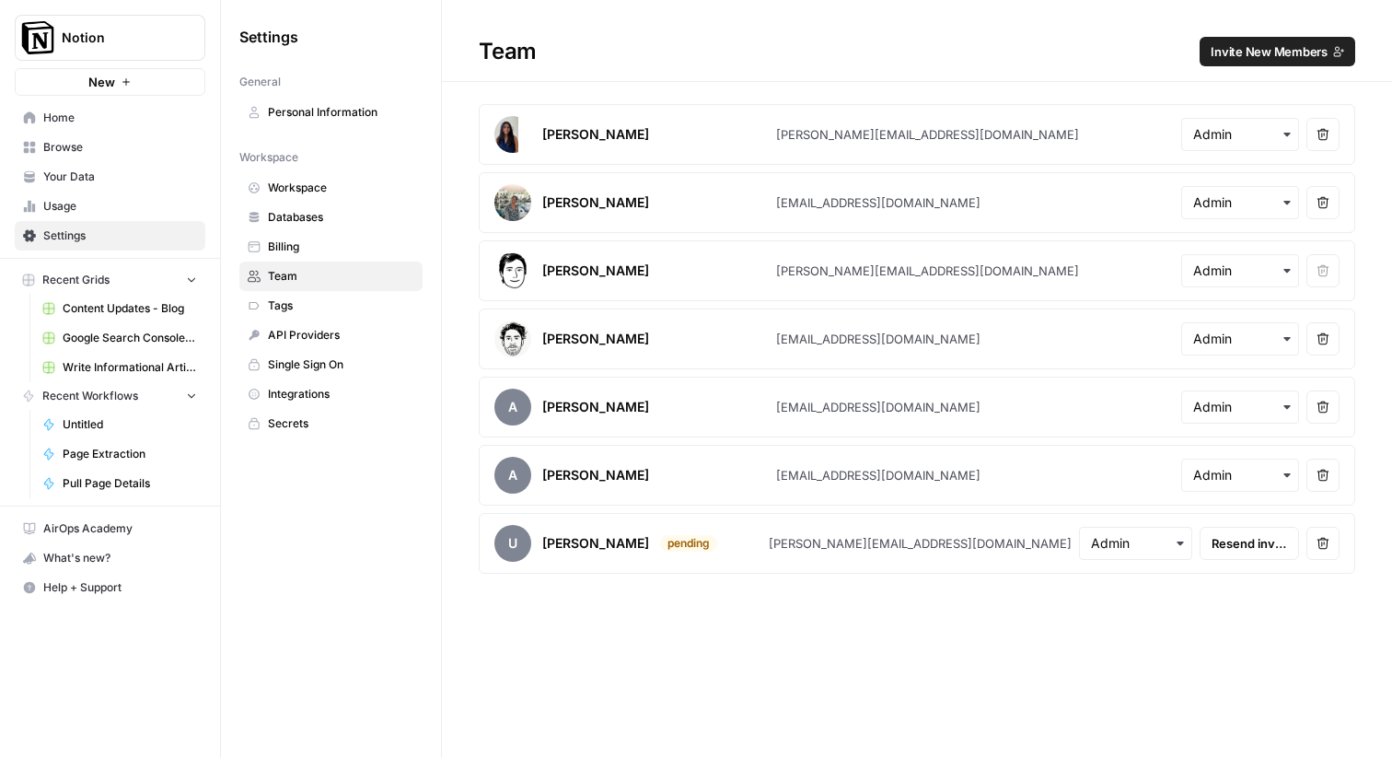
click at [696, 49] on div "Team Invite New Members" at bounding box center [917, 51] width 950 height 29
